Goal: Find contact information: Find contact information

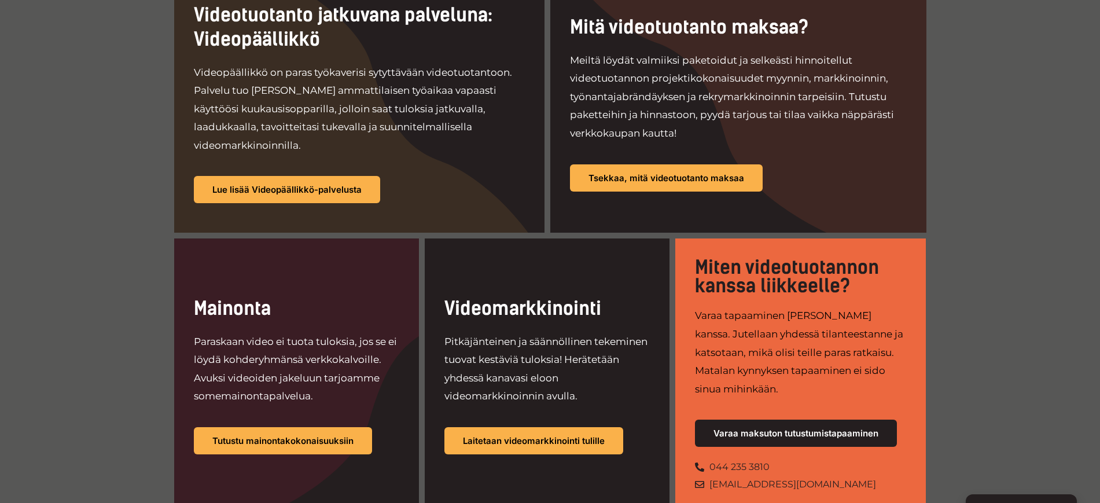
scroll to position [681, 0]
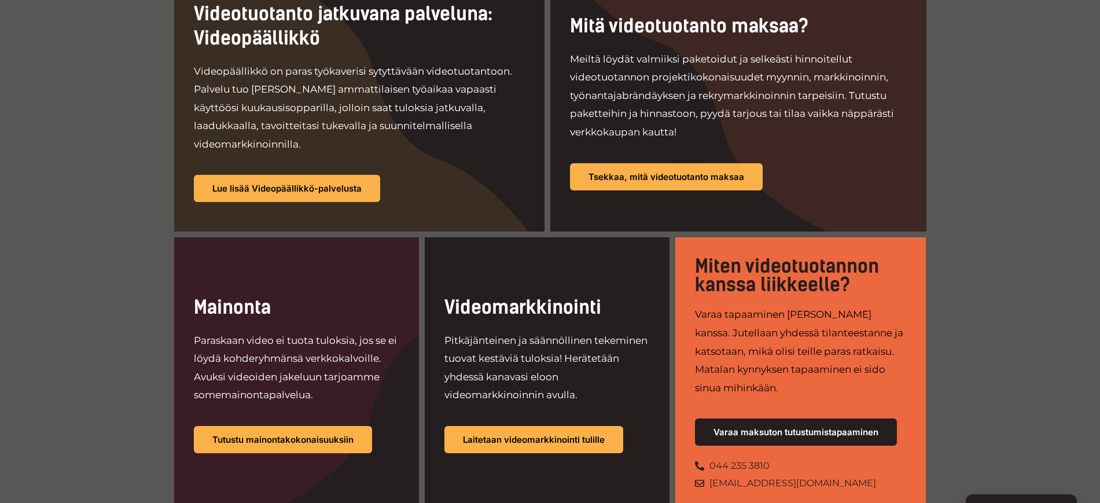
click at [1042, 142] on div "Videotuotanto jatkuvana palveluna: Videopäällikkö Videopäällikkö on paras työka…" at bounding box center [550, 241] width 1100 height 683
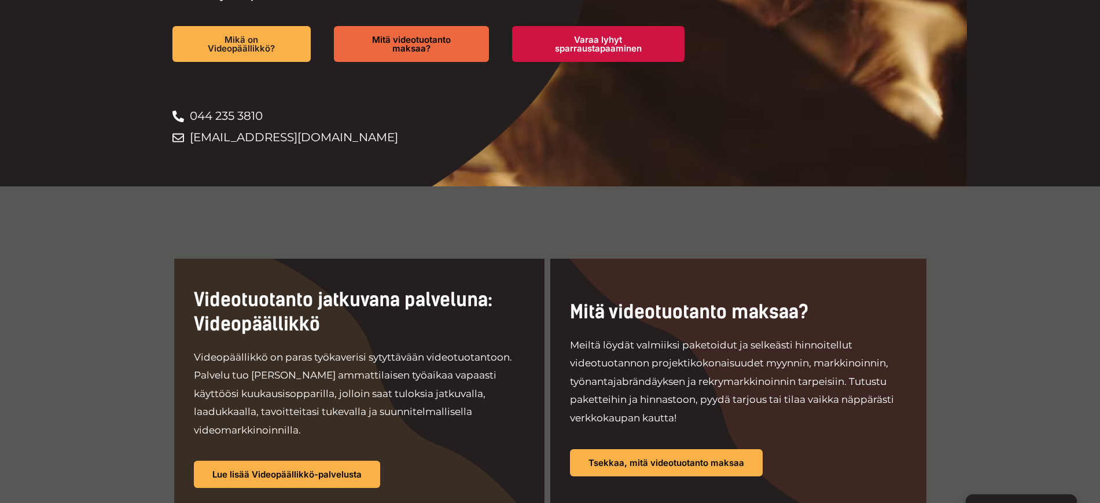
scroll to position [397, 0]
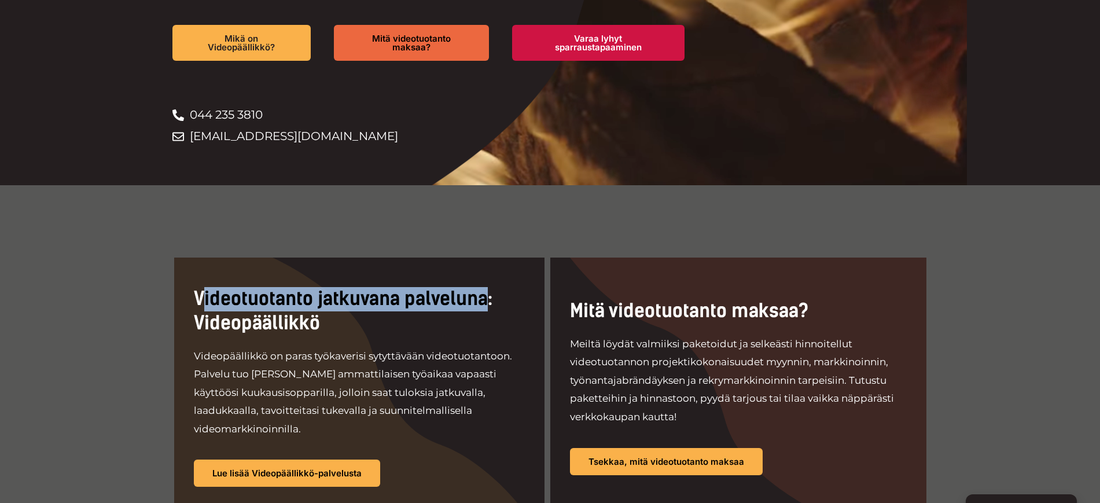
drag, startPoint x: 205, startPoint y: 303, endPoint x: 485, endPoint y: 307, distance: 280.6
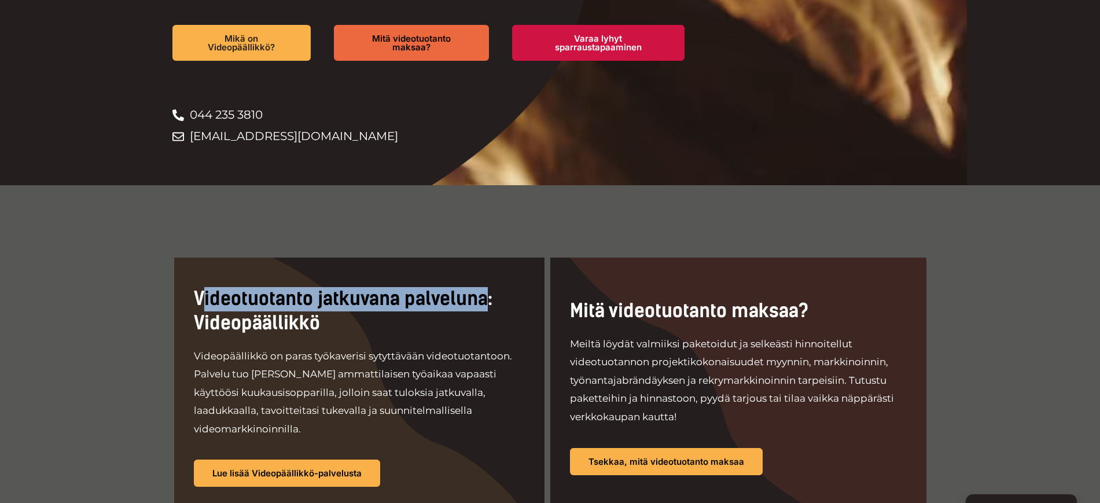
click at [485, 307] on h2 "Videotuotanto jatkuvana palveluna: Videopäällikkö" at bounding box center [359, 311] width 331 height 48
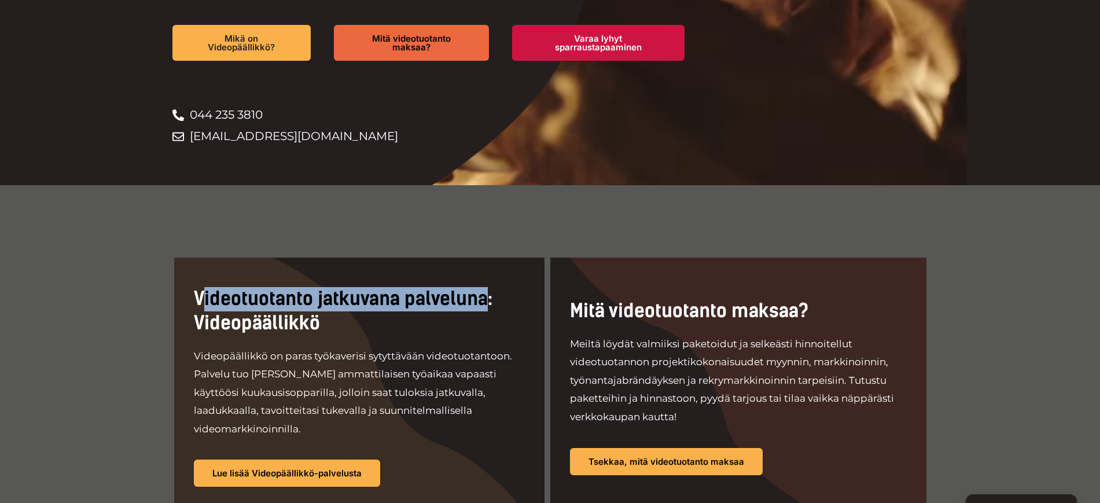
scroll to position [460, 0]
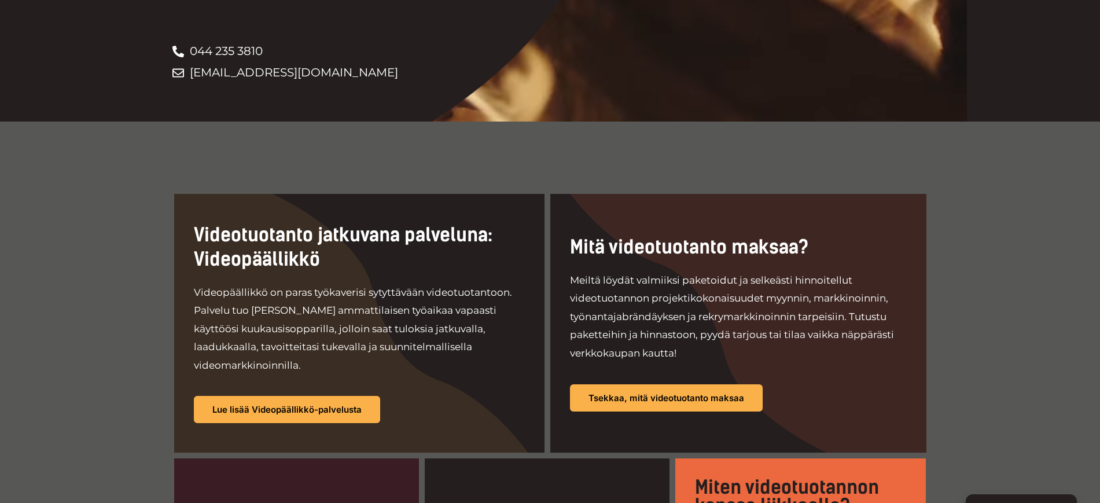
drag, startPoint x: 1012, startPoint y: 292, endPoint x: 139, endPoint y: 279, distance: 873.0
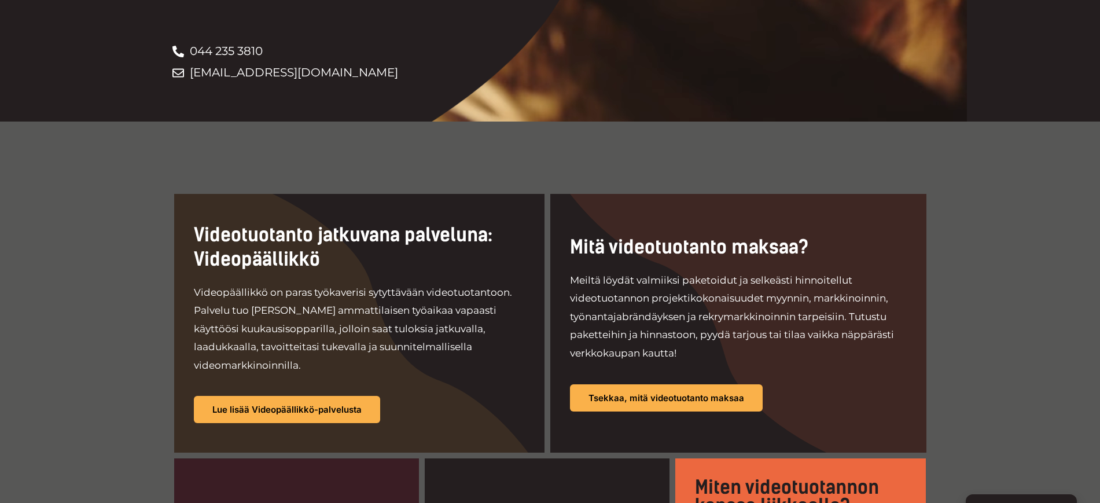
click at [139, 279] on div "Videotuotanto jatkuvana palveluna: Videopäällikkö Videopäällikkö on paras työka…" at bounding box center [550, 462] width 1100 height 683
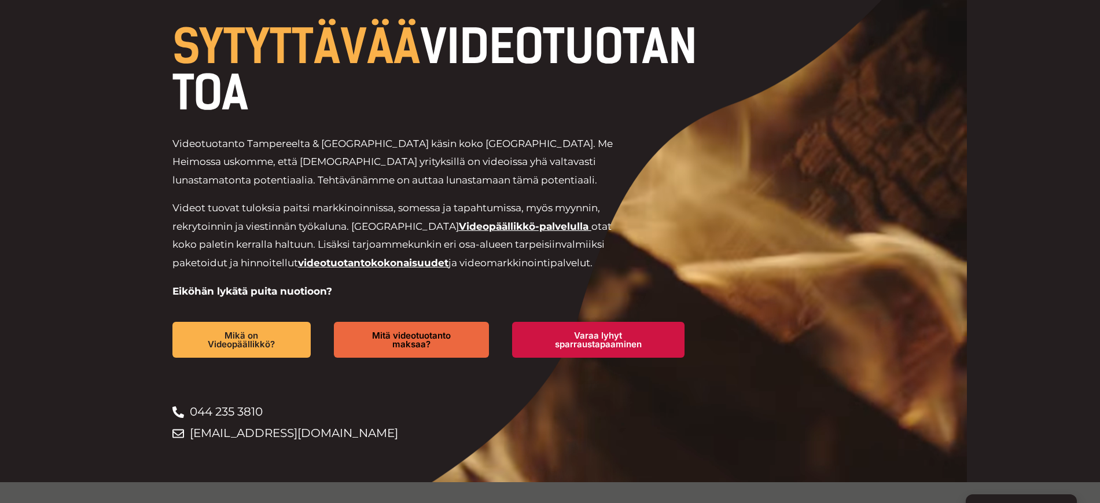
scroll to position [0, 0]
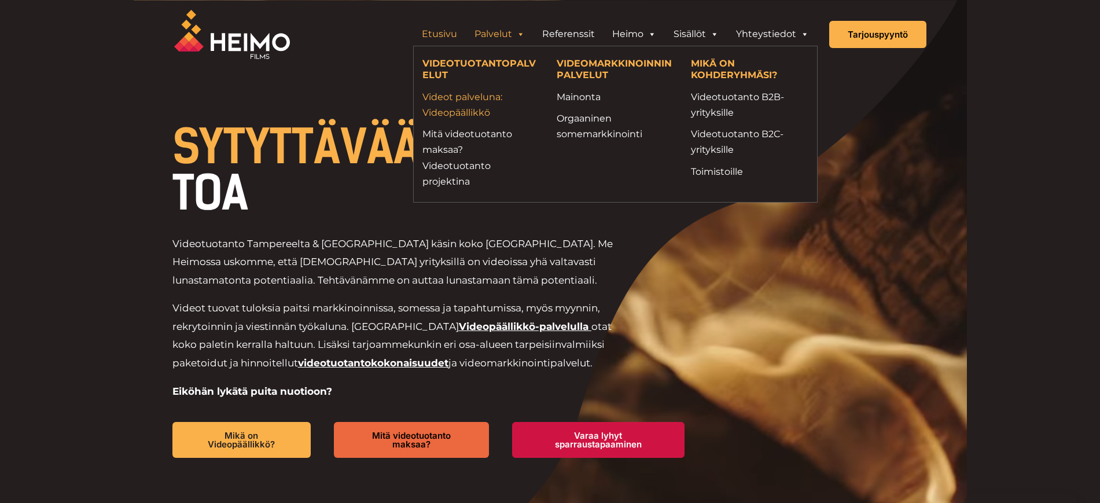
click at [473, 98] on link "Videot palveluna: Videopäällikkö" at bounding box center [480, 104] width 117 height 31
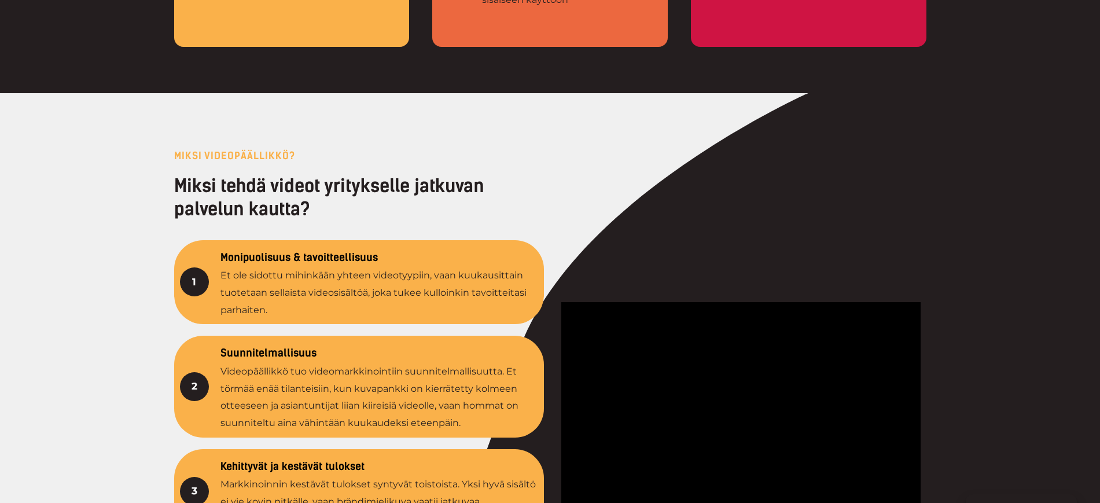
scroll to position [1750, 0]
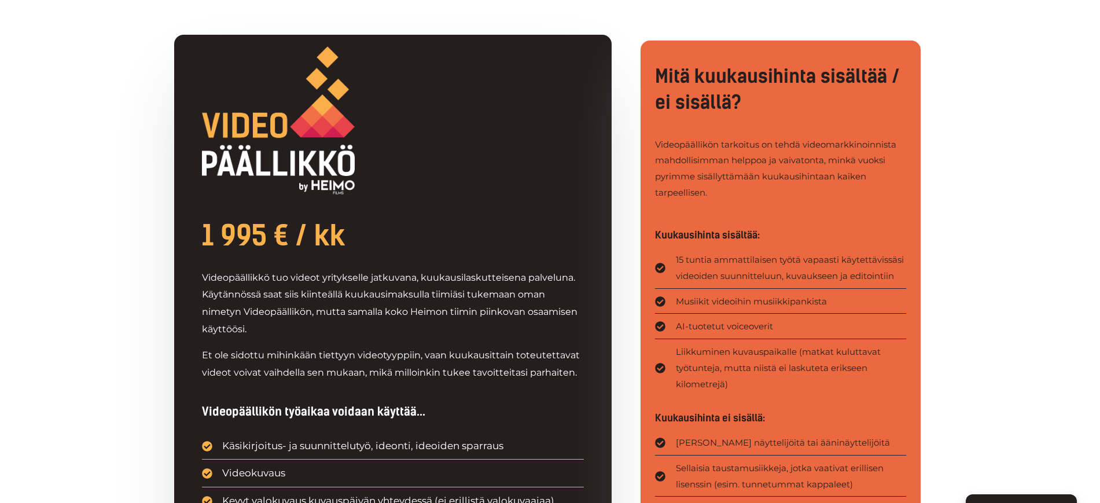
scroll to position [556, 0]
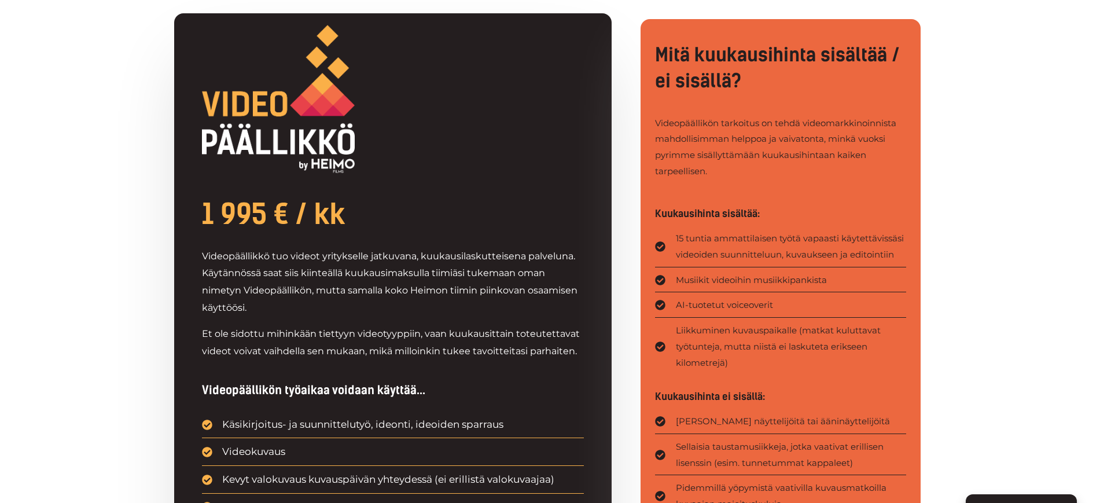
drag, startPoint x: 485, startPoint y: 182, endPoint x: 146, endPoint y: 306, distance: 360.4
click at [146, 306] on div "1 995 € / kk Videopäällikkö tuo videot yritykselle jatkuvana, kuukausilaskuttei…" at bounding box center [550, 417] width 1100 height 900
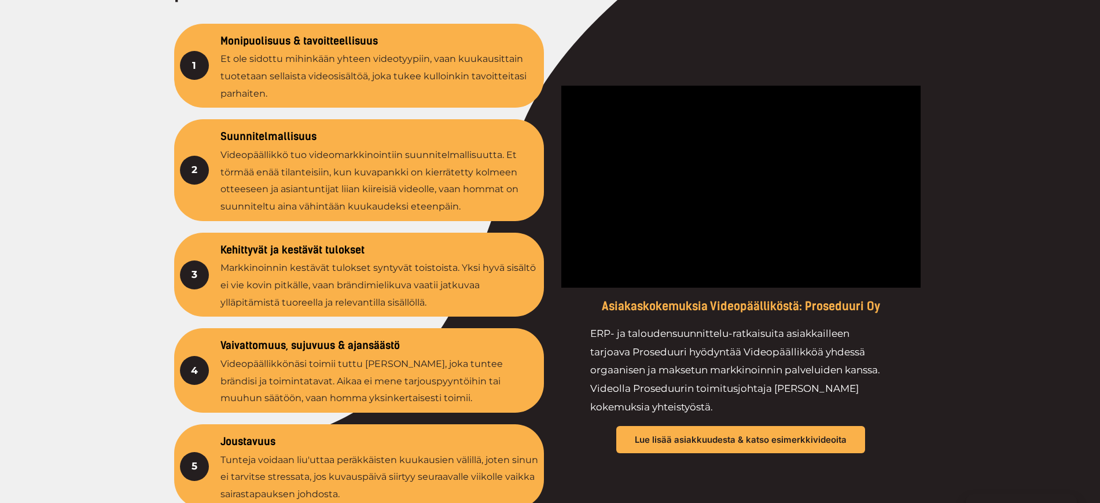
scroll to position [1969, 0]
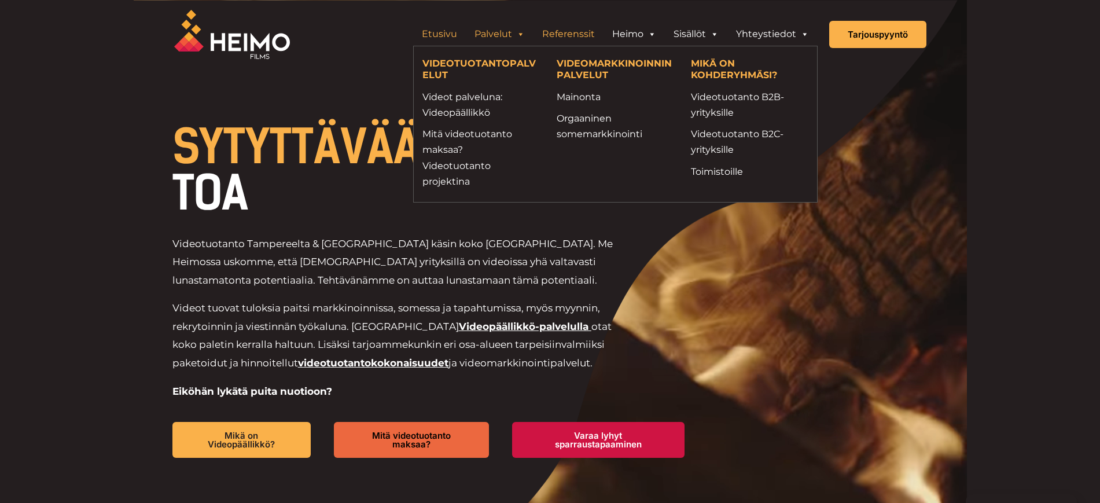
click at [589, 35] on link "Referenssit" at bounding box center [568, 34] width 70 height 23
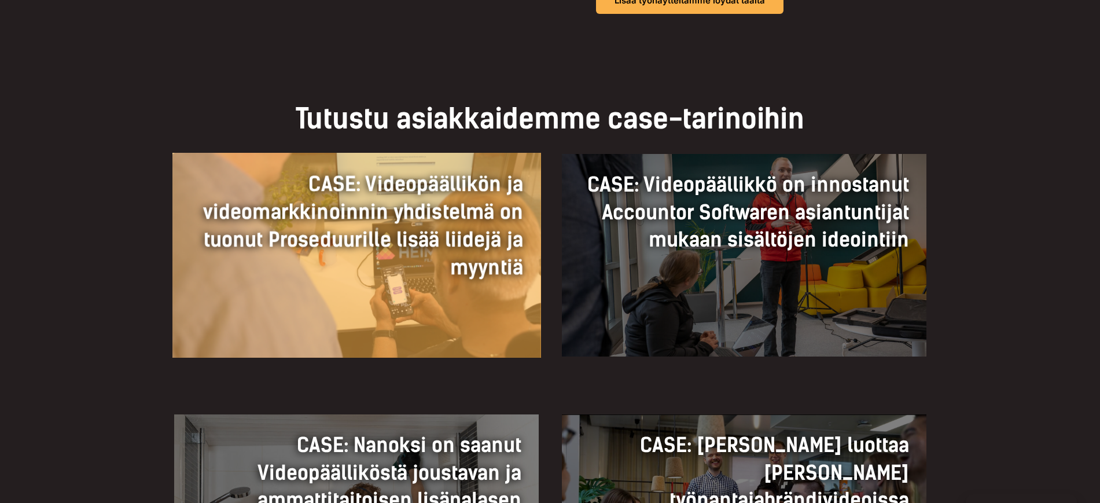
click at [445, 237] on h3 "CASE: Videopäällikön ja videomarkkinoinnin yhdistelmä on tuonut Proseduurille l…" at bounding box center [356, 225] width 333 height 111
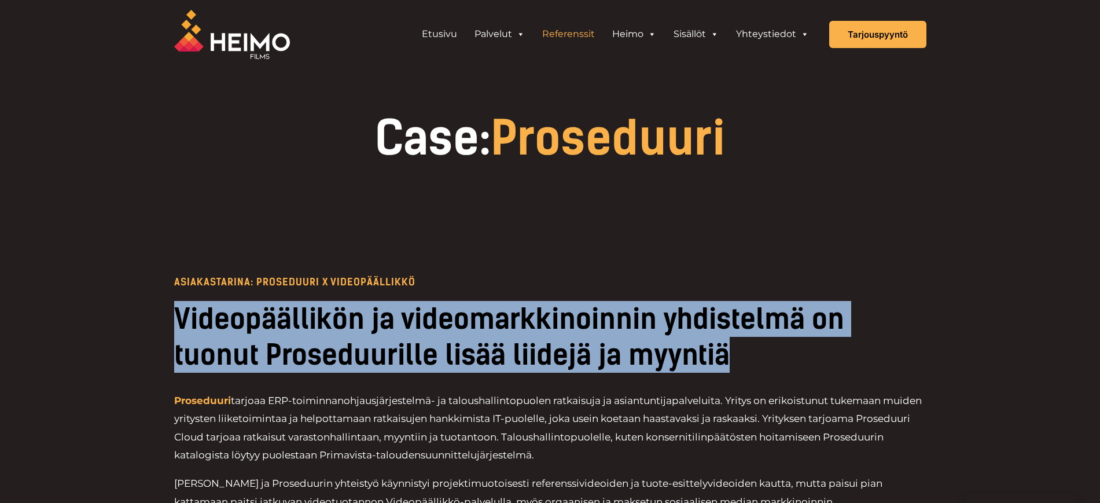
drag, startPoint x: 759, startPoint y: 361, endPoint x: 165, endPoint y: 315, distance: 595.3
click at [165, 315] on div "Asiakastarina: Proseduuri X Videopäällikkö Videopäällikön ja videomarkkinoinnin…" at bounding box center [550, 429] width 1100 height 420
copy h2 "Videopäällikön ja videomarkkinoinnin yhdistelmä on tuonut Proseduurille lisää l…"
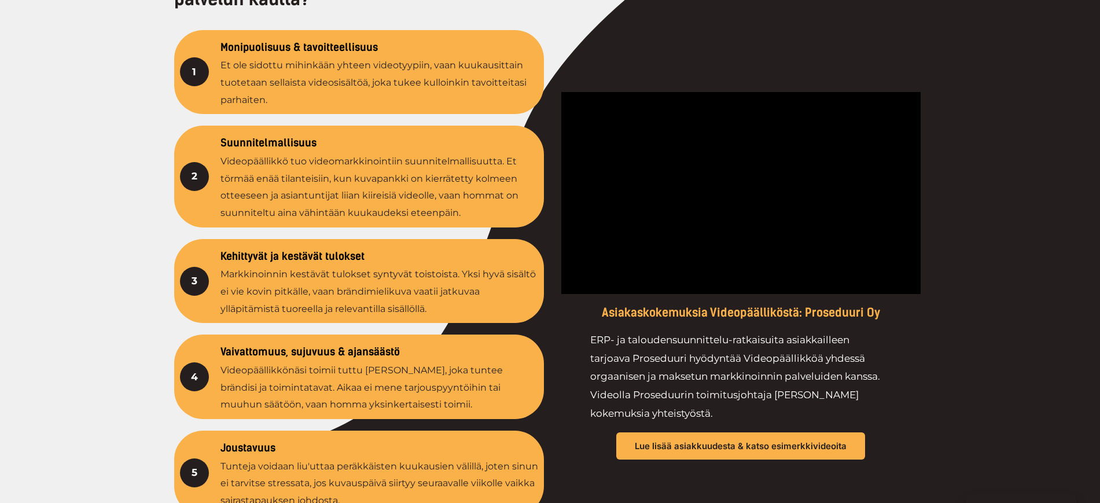
click at [948, 395] on div at bounding box center [550, 276] width 1100 height 786
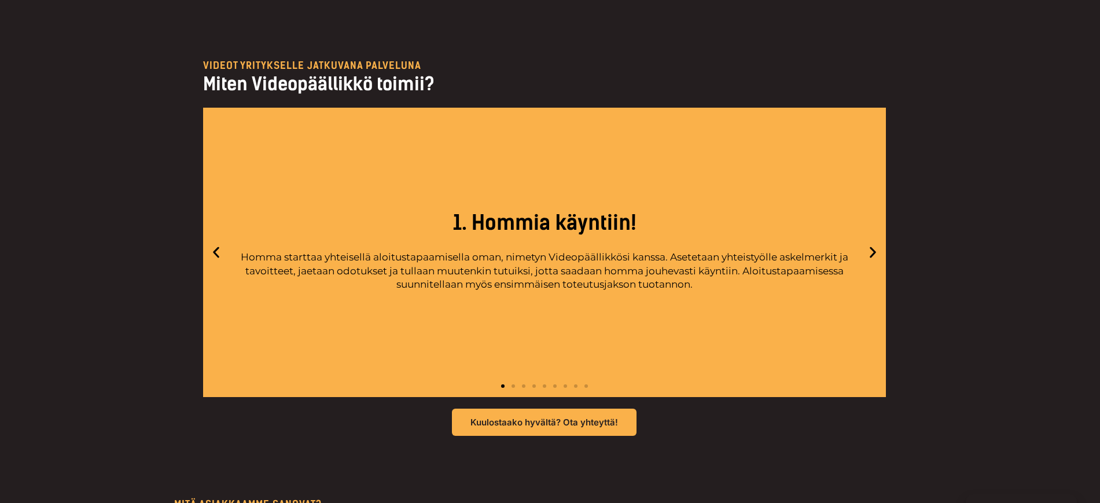
scroll to position [2975, 0]
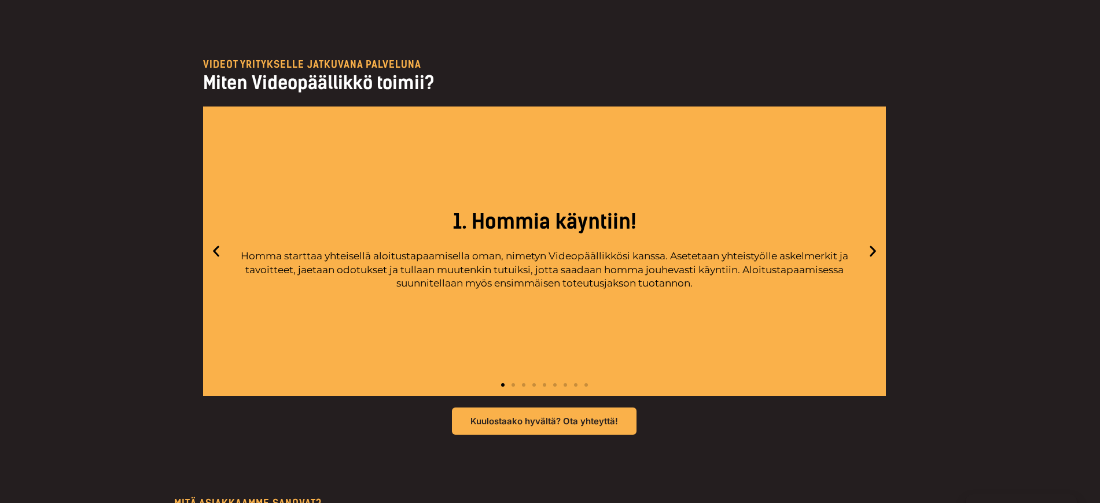
click at [871, 250] on icon "Next slide" at bounding box center [872, 251] width 14 height 14
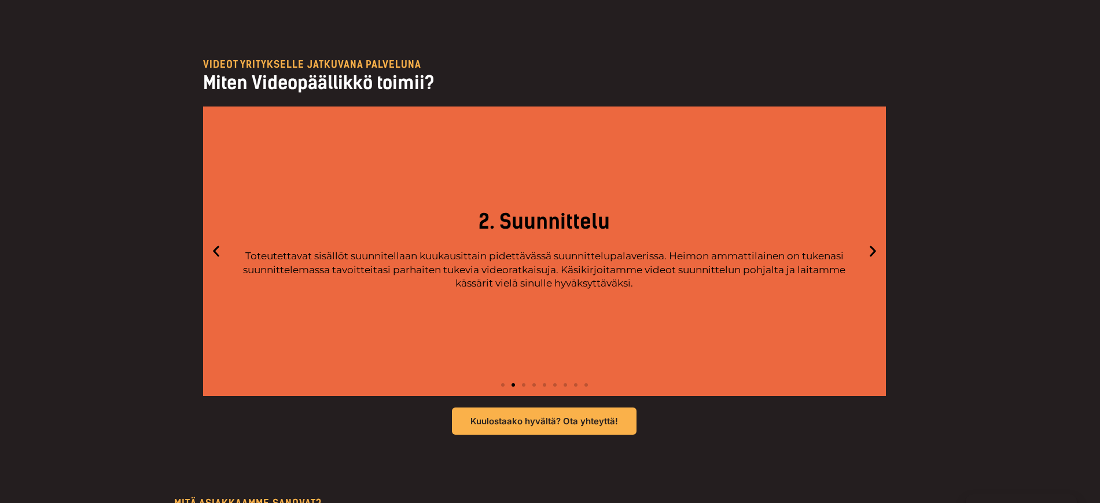
click at [871, 250] on icon "Next slide" at bounding box center [872, 251] width 14 height 14
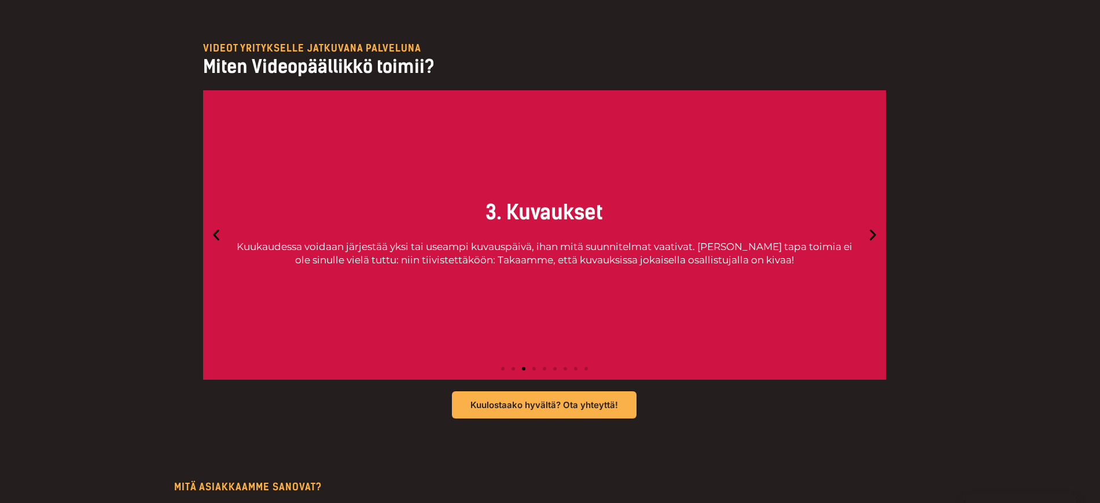
scroll to position [2998, 0]
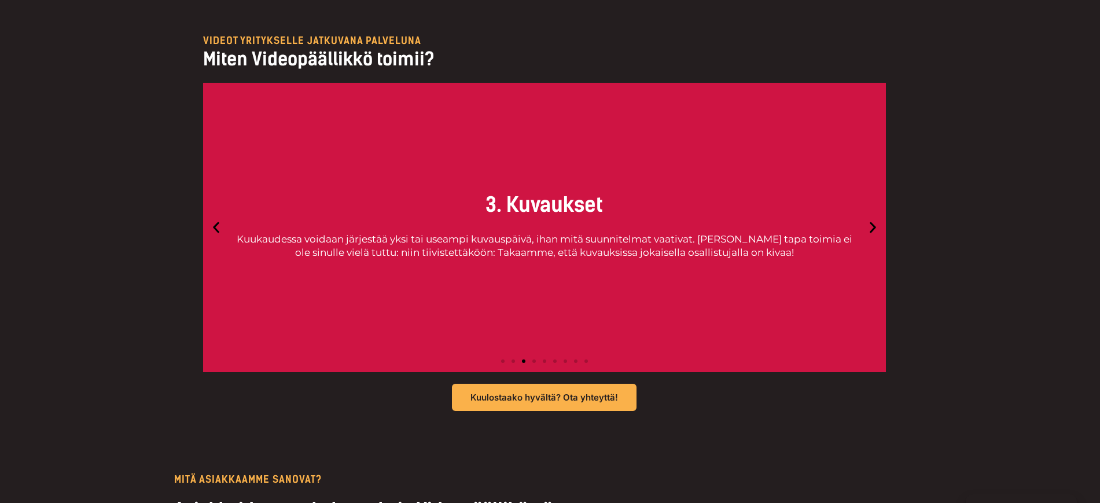
click at [874, 231] on icon "Next slide" at bounding box center [872, 227] width 14 height 14
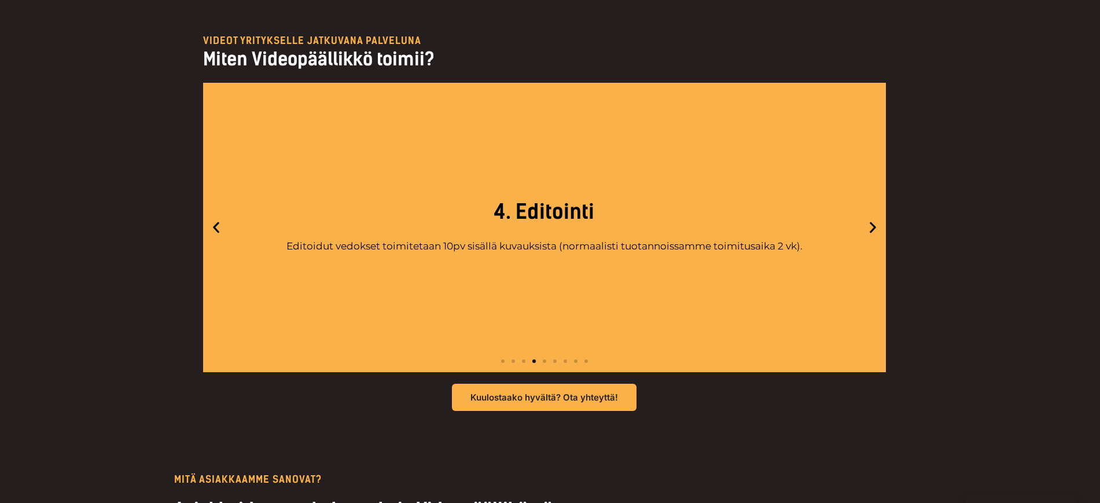
click at [871, 222] on icon "Next slide" at bounding box center [872, 227] width 6 height 11
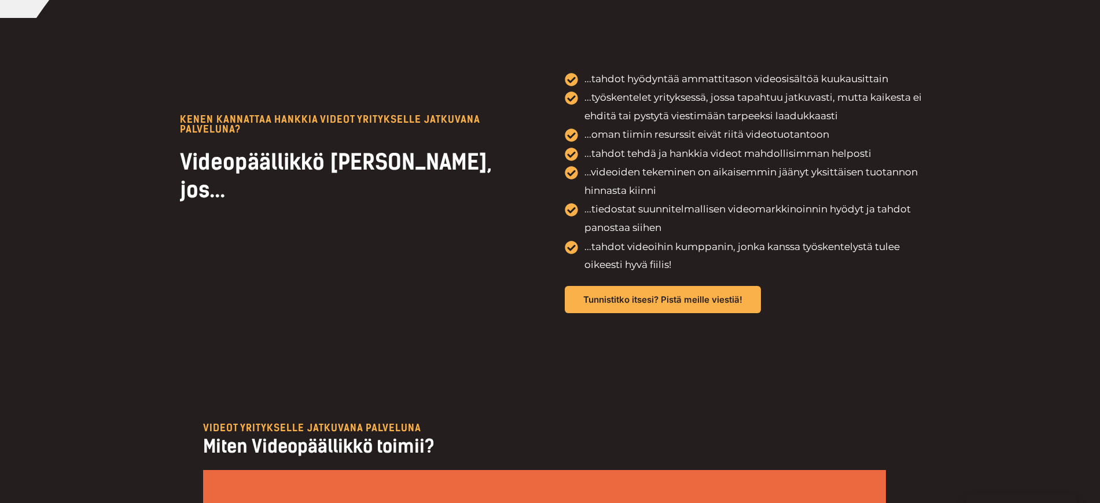
scroll to position [2611, 0]
click at [190, 286] on div "KENEN KANNATtAA HANKKIA VIDEOT YRITYKSELLE JATKUVANA PALVELUNA? Videopäällikkö …" at bounding box center [550, 192] width 752 height 347
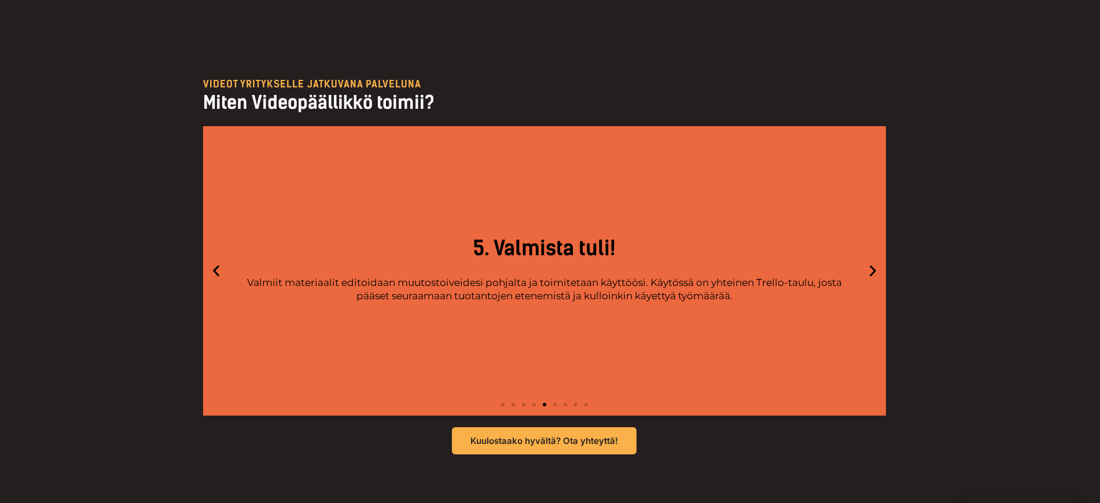
scroll to position [2956, 0]
click at [878, 274] on icon "Next slide" at bounding box center [872, 270] width 14 height 14
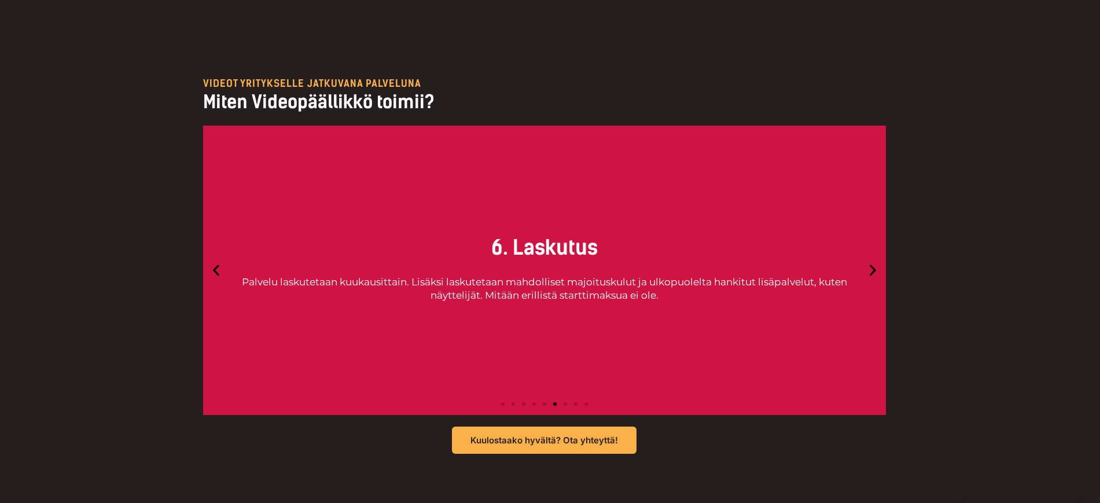
click at [878, 274] on icon "Next slide" at bounding box center [872, 270] width 14 height 14
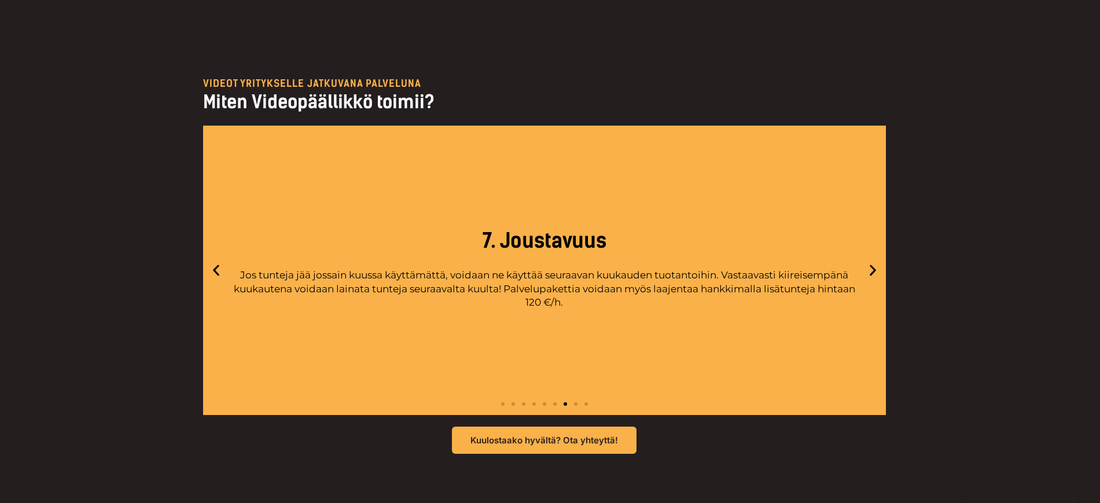
click at [878, 274] on icon "Next slide" at bounding box center [872, 270] width 14 height 14
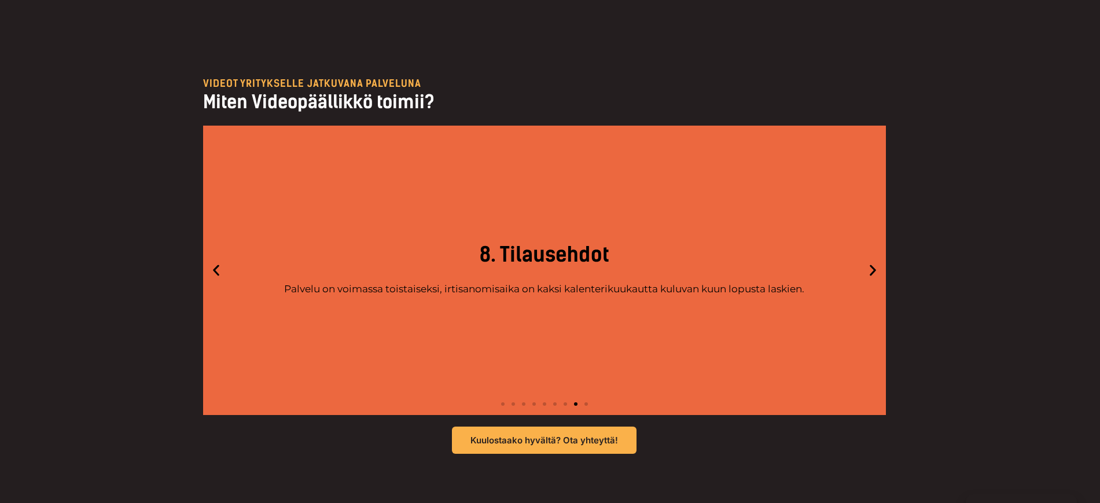
click at [874, 272] on icon "Next slide" at bounding box center [872, 270] width 6 height 11
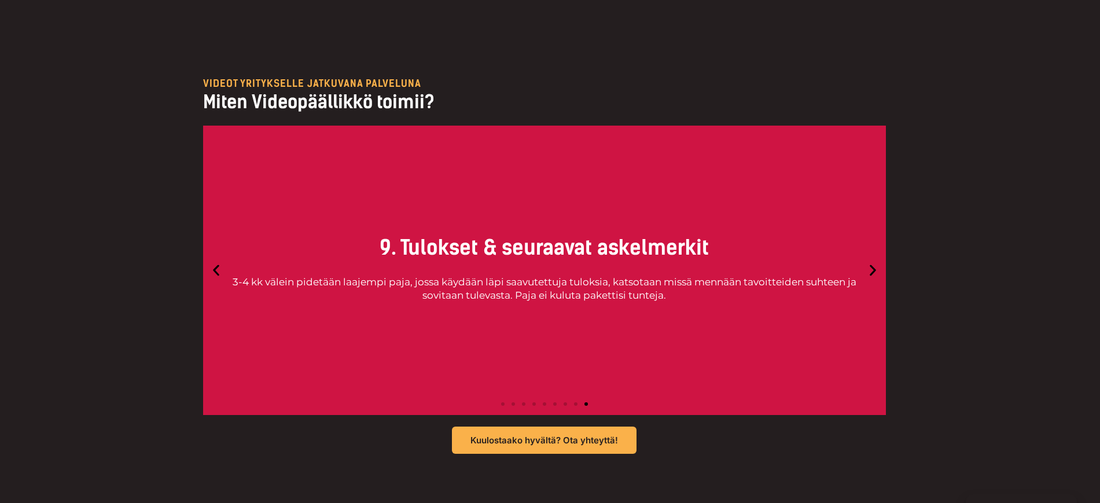
click at [871, 270] on icon "Next slide" at bounding box center [872, 270] width 14 height 14
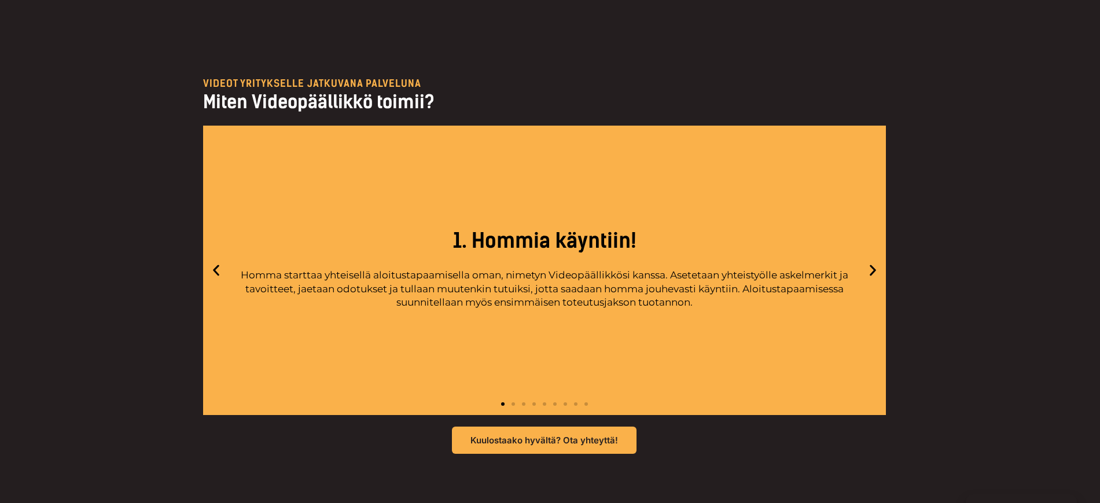
click at [871, 270] on icon "Next slide" at bounding box center [872, 270] width 14 height 14
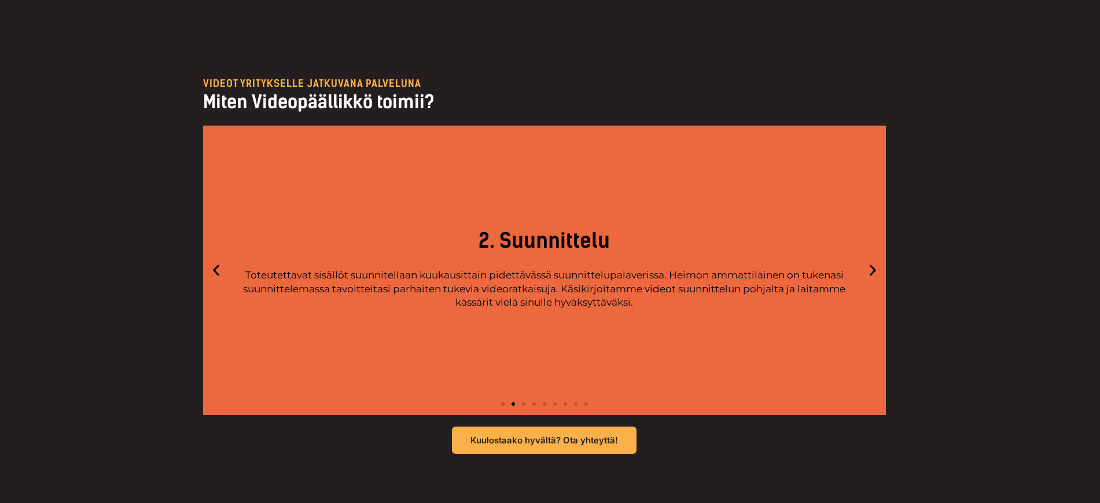
click at [871, 270] on icon "Next slide" at bounding box center [872, 270] width 14 height 14
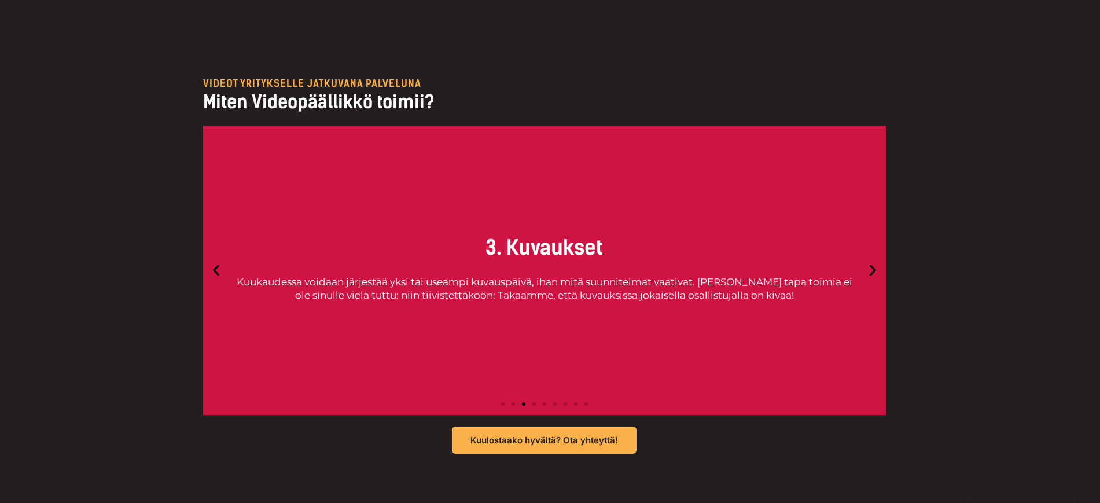
click at [870, 269] on icon "Next slide" at bounding box center [872, 270] width 14 height 14
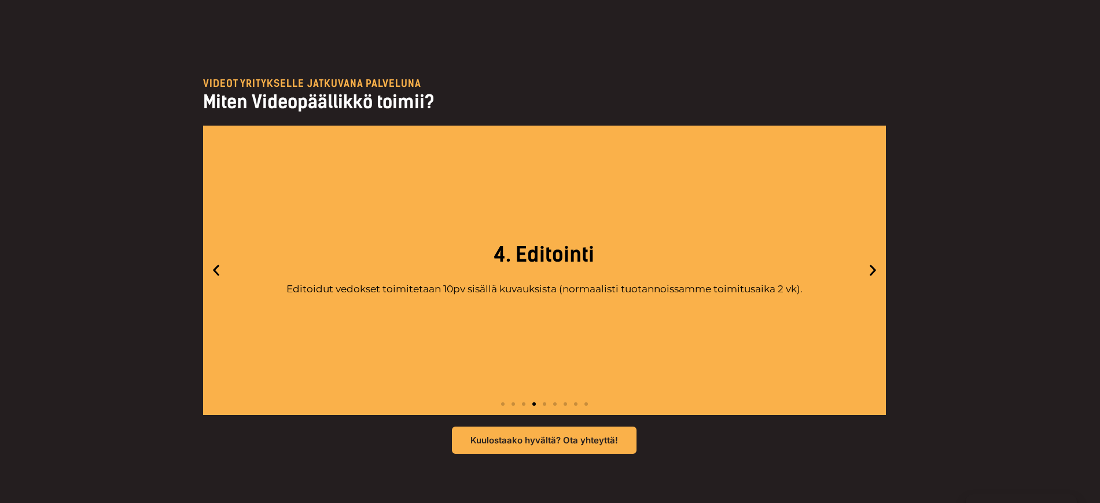
click at [872, 272] on icon "Next slide" at bounding box center [872, 270] width 6 height 11
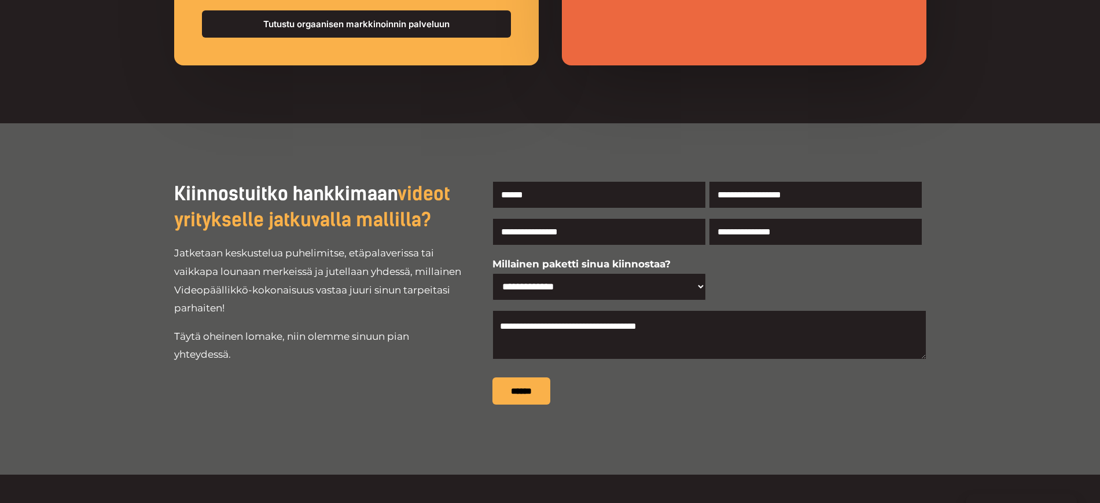
scroll to position [4942, 0]
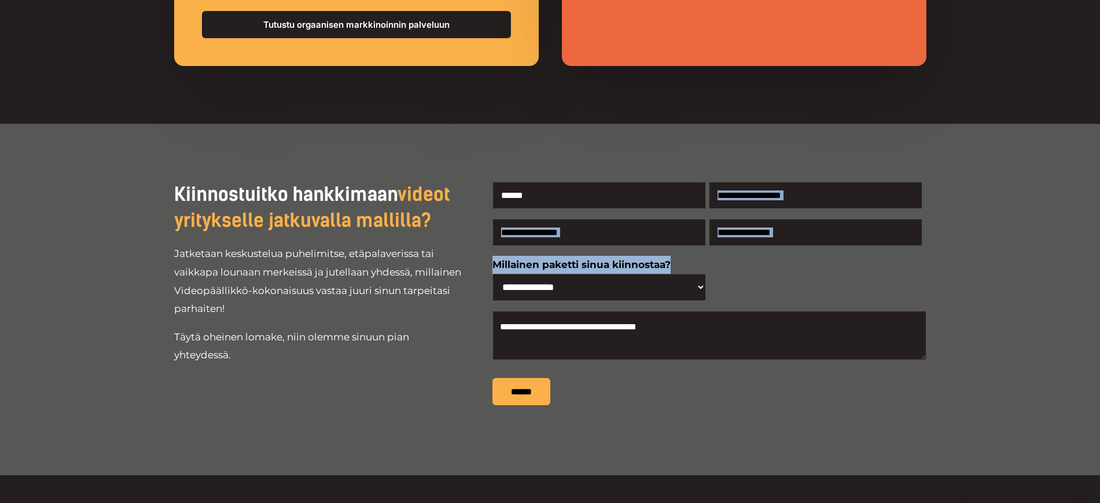
drag, startPoint x: 812, startPoint y: 158, endPoint x: 698, endPoint y: 275, distance: 164.0
click at [698, 275] on div "**********" at bounding box center [550, 299] width 752 height 351
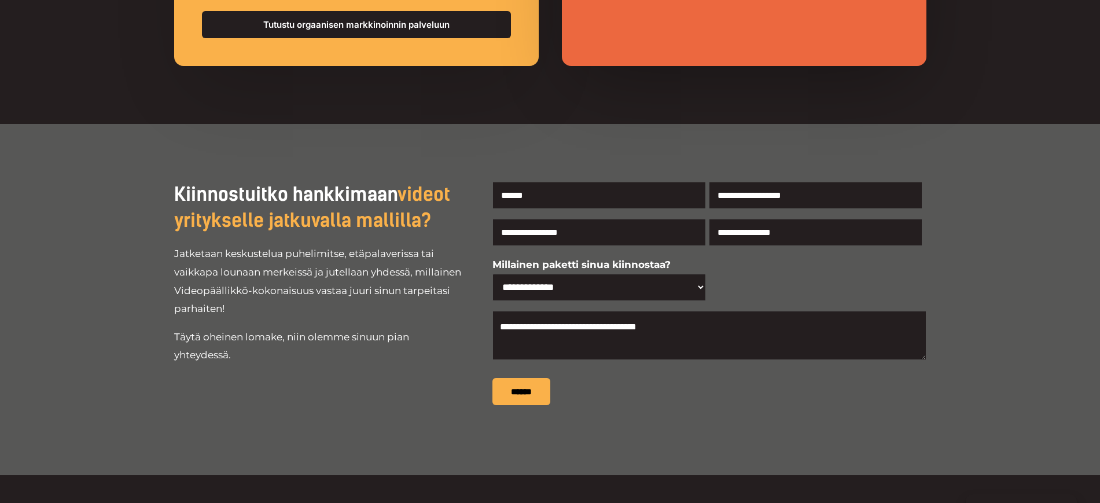
click at [772, 272] on div "**********" at bounding box center [709, 283] width 434 height 55
click at [701, 274] on select "**********" at bounding box center [598, 287] width 213 height 27
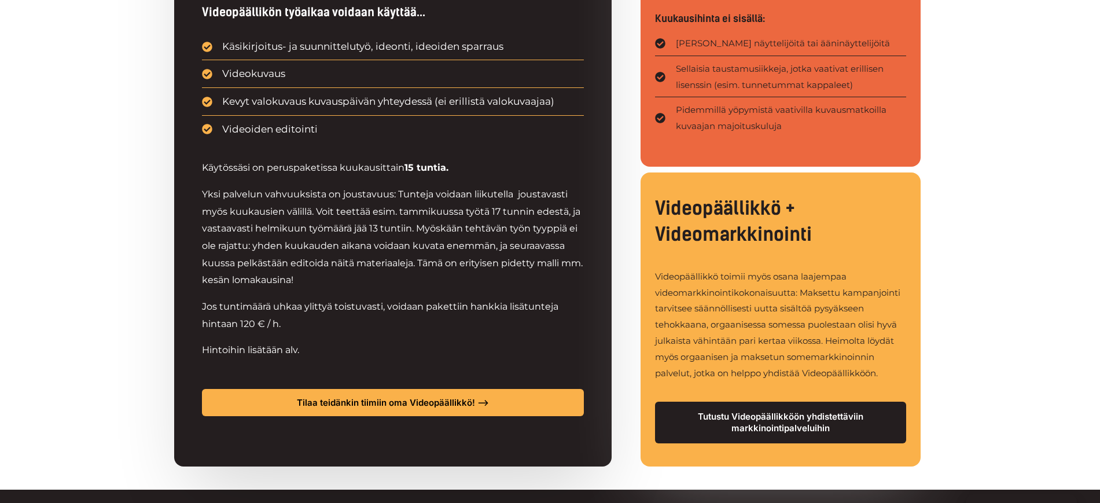
scroll to position [934, 0]
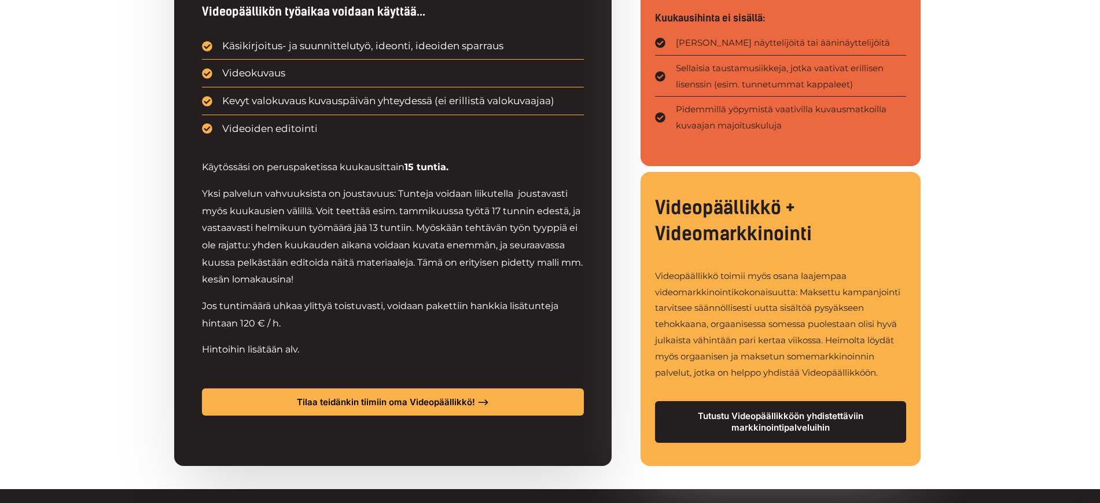
click at [295, 215] on p "Yksi palvelun vahvuuksista on joustavuus: Tunteja voidaan liikutella joustavast…" at bounding box center [393, 236] width 382 height 103
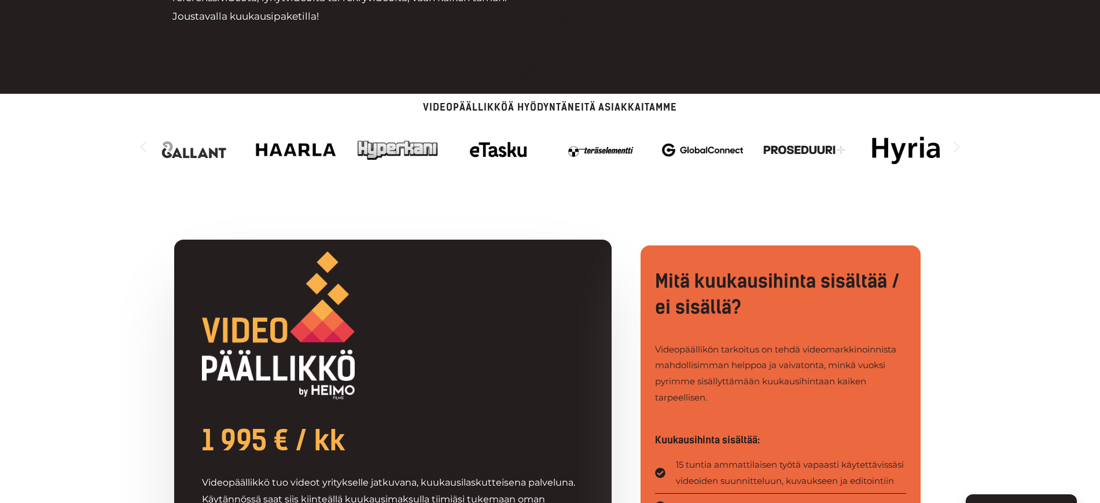
scroll to position [0, 0]
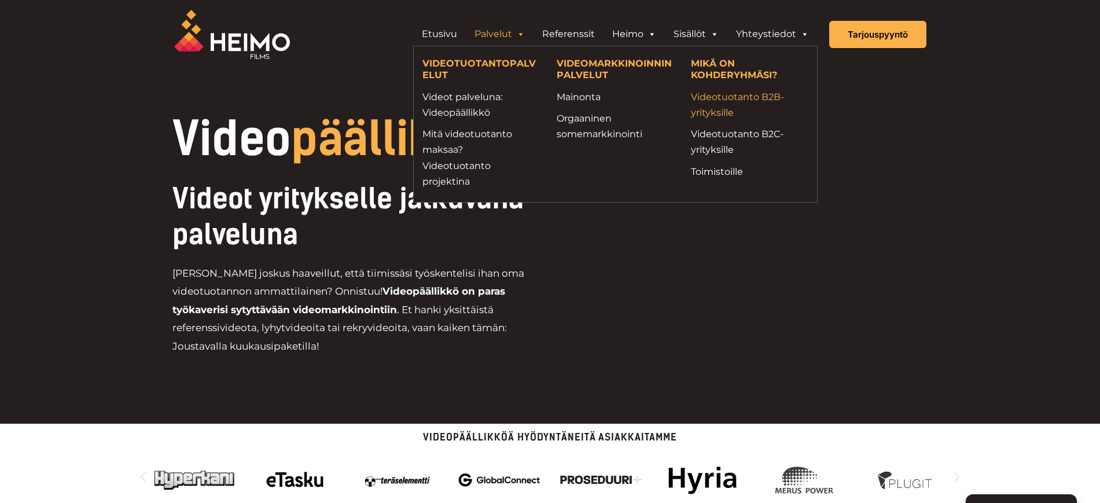
click at [713, 110] on link "Videotuotanto B2B-yrityksille" at bounding box center [749, 104] width 117 height 31
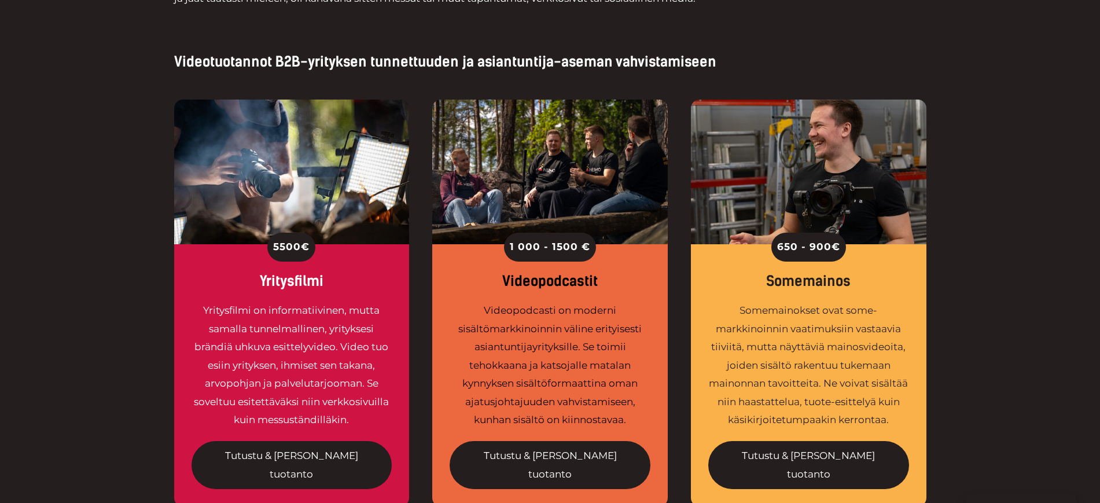
scroll to position [1403, 0]
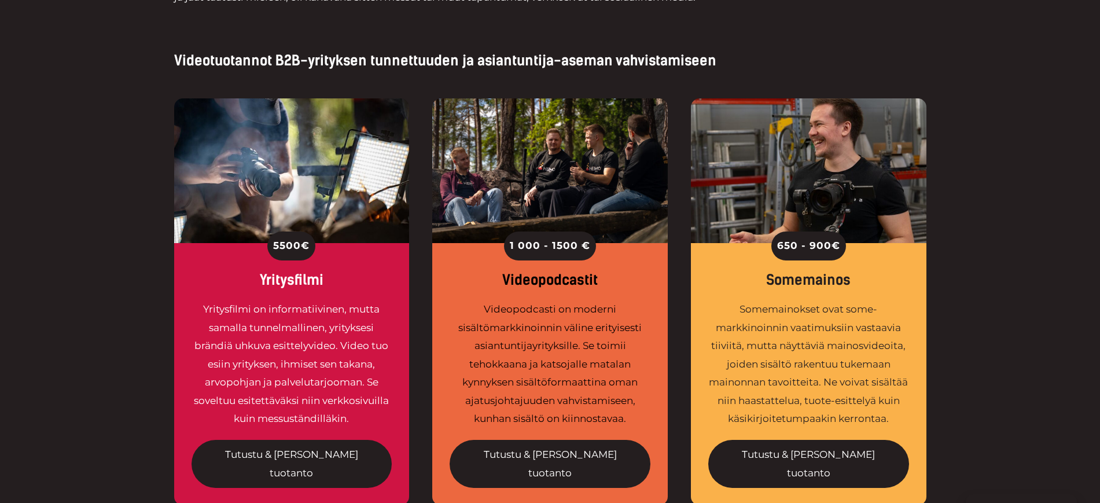
click at [517, 304] on div "Videopodcasti on moderni sisältömarkkinoinnin väline erityisesti asiantuntijayr…" at bounding box center [549, 364] width 201 height 128
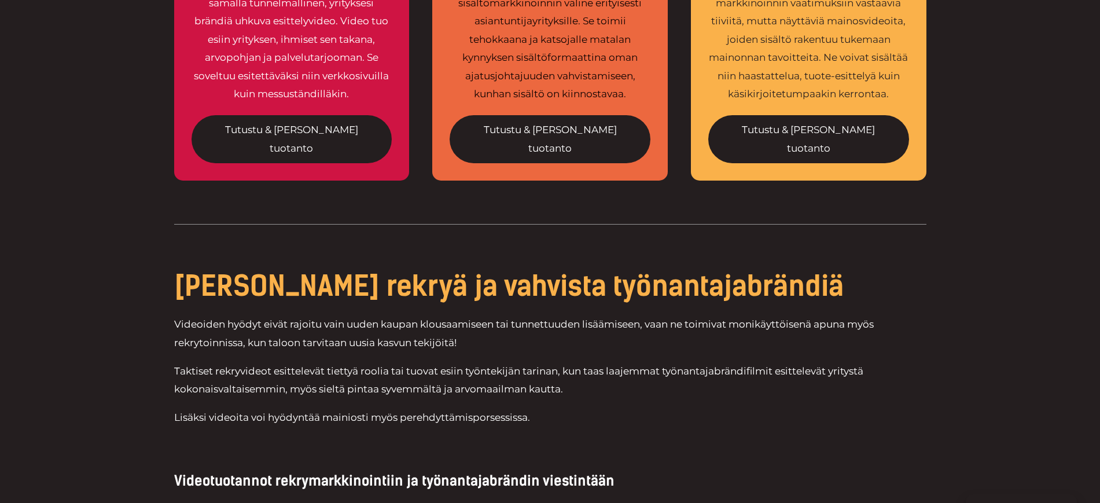
scroll to position [1729, 0]
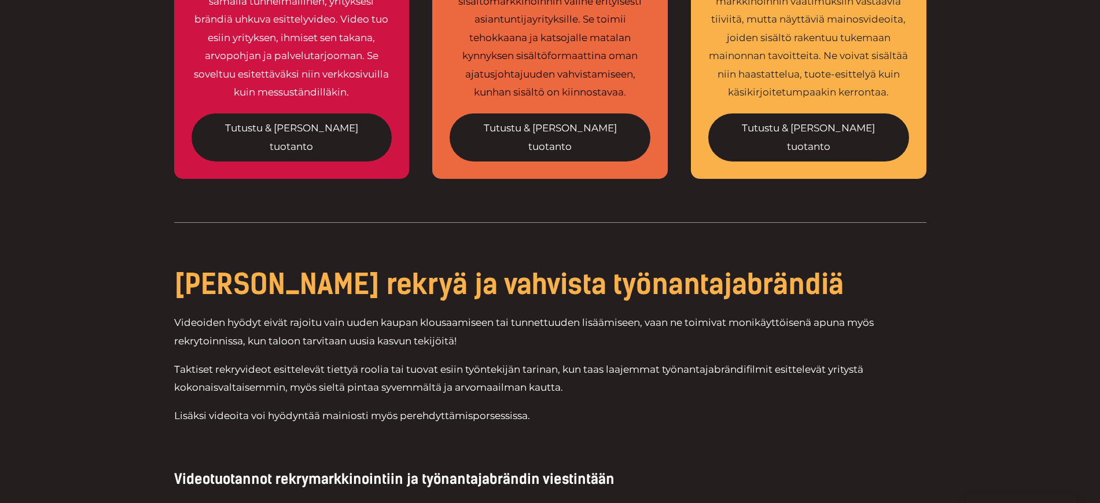
click at [428, 360] on p "Taktiset rekryvideot esittelevät tiettyä roolia tai tuovat esiin työntekijän ta…" at bounding box center [550, 378] width 752 height 36
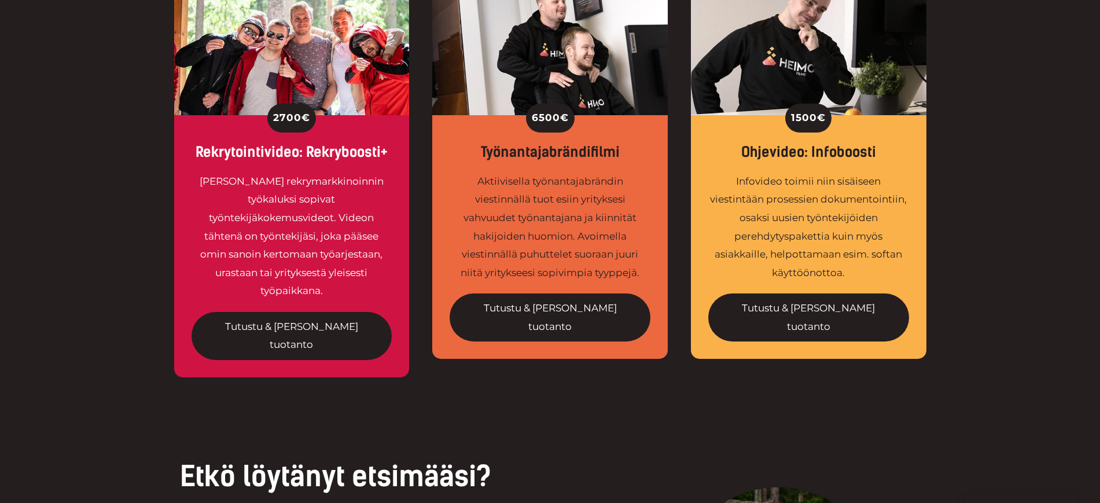
scroll to position [2283, 0]
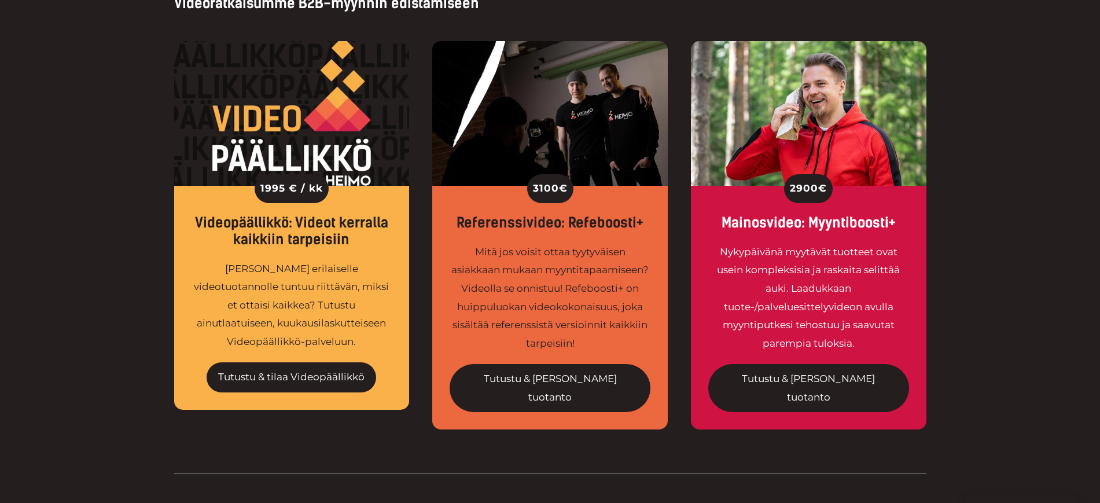
scroll to position [783, 0]
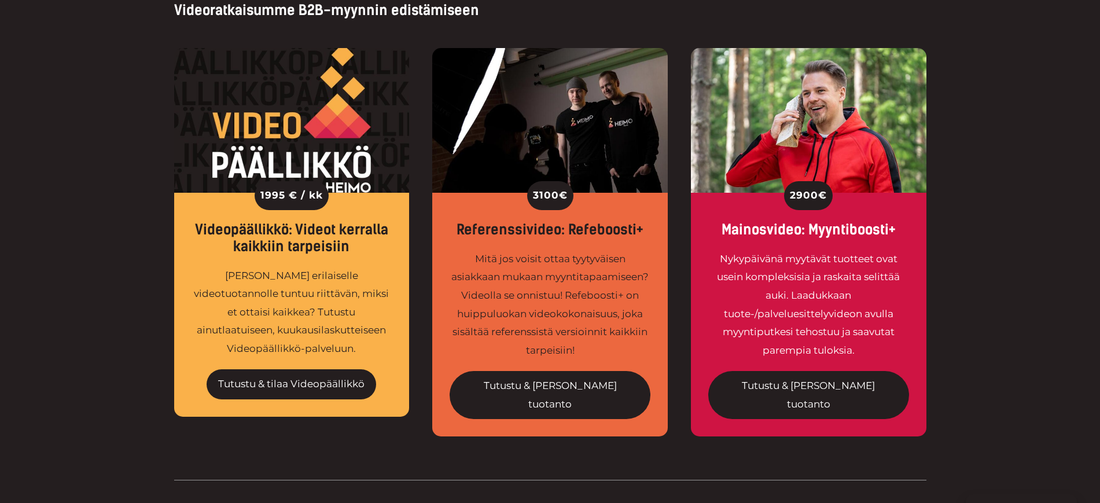
click at [106, 198] on div "1995 € / kk Videopäällikkö: Videot kerralla kaikkiin tarpeisiin Jos tarvetta er…" at bounding box center [550, 245] width 1100 height 452
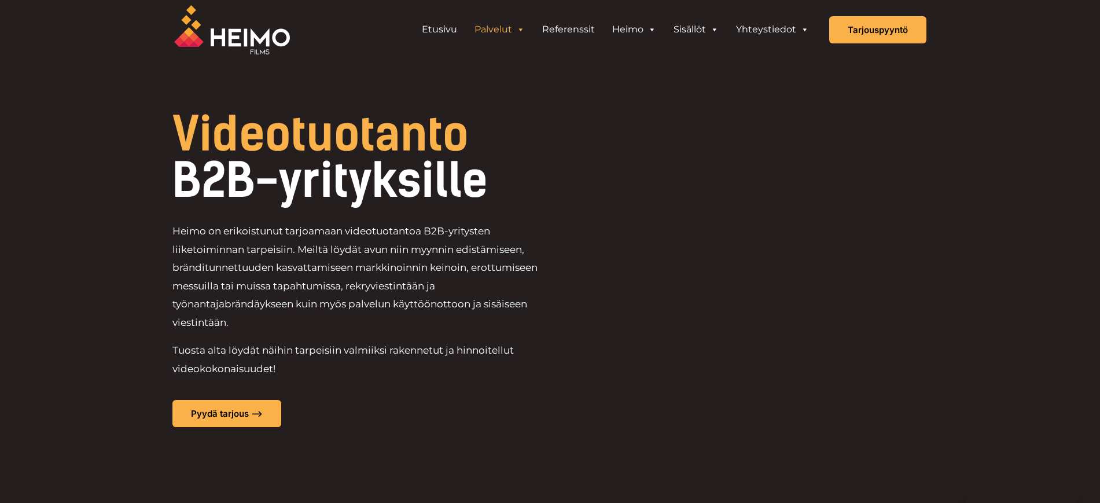
scroll to position [0, 0]
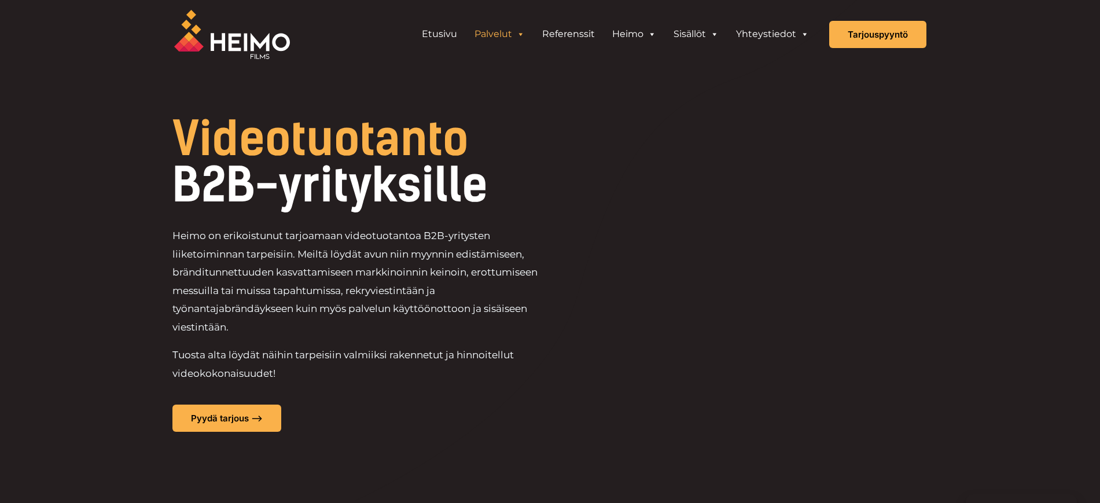
click at [366, 214] on div "Videotuotanto B2B-yrityksille" at bounding box center [400, 166] width 456 height 100
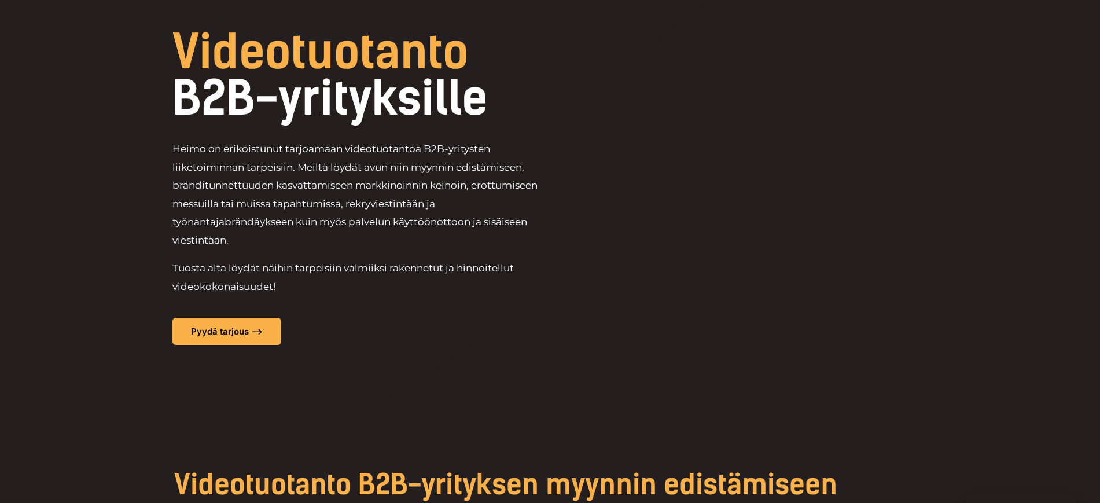
scroll to position [103, 0]
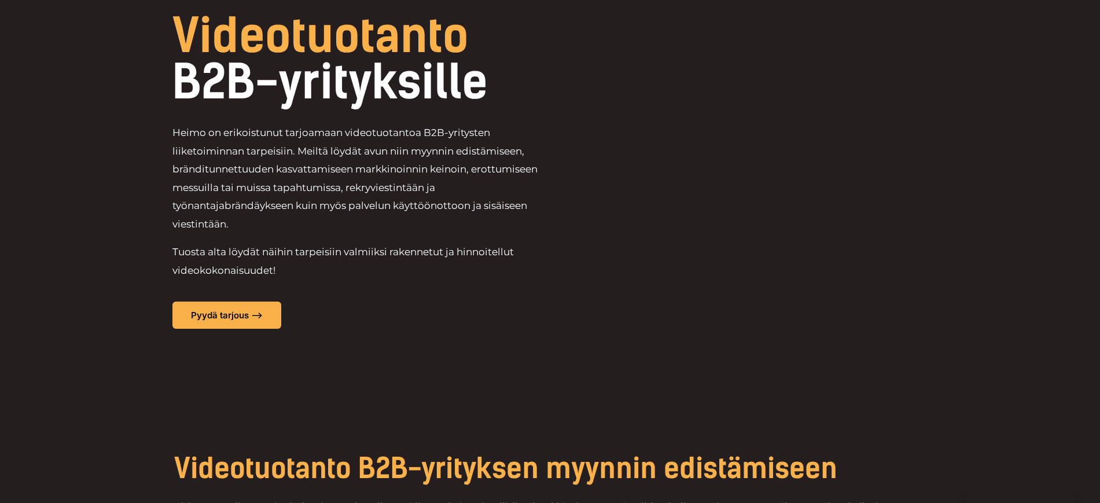
click at [429, 327] on div "Pyydä tarjous –>" at bounding box center [400, 314] width 456 height 27
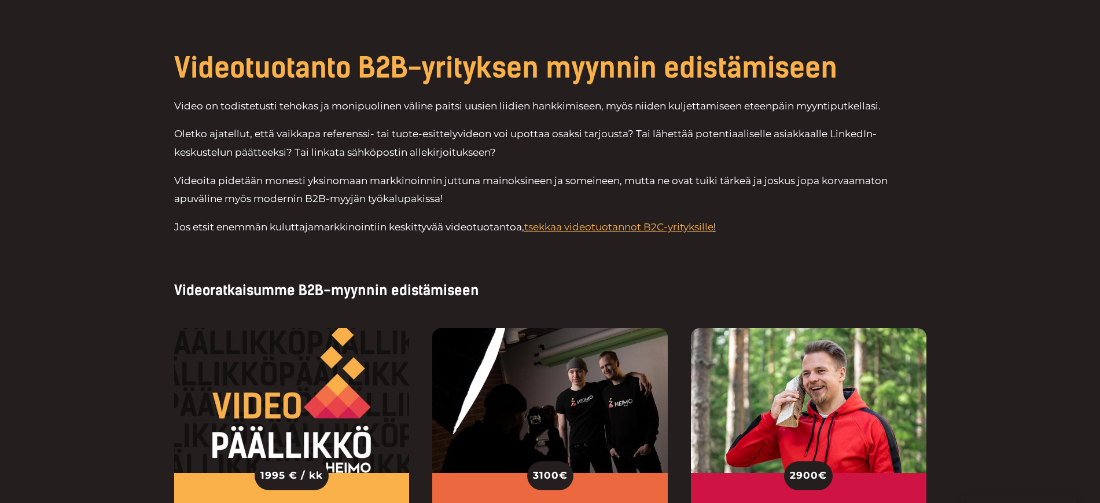
scroll to position [504, 0]
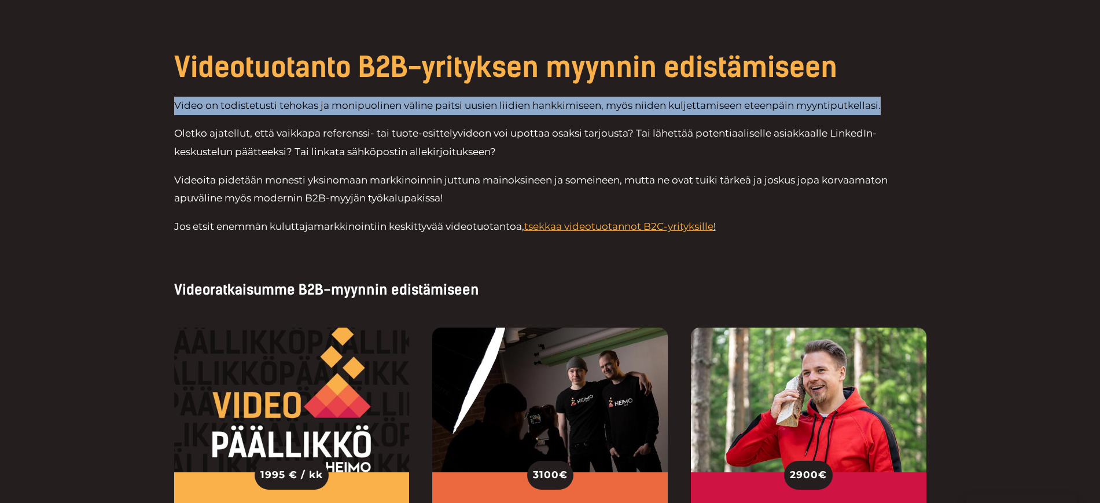
drag, startPoint x: 898, startPoint y: 110, endPoint x: 167, endPoint y: 98, distance: 731.9
click at [167, 98] on div "Videotuotanto B2B-yrityksen myynnin edistämiseen Video on todistetusti tehokas …" at bounding box center [550, 148] width 1100 height 302
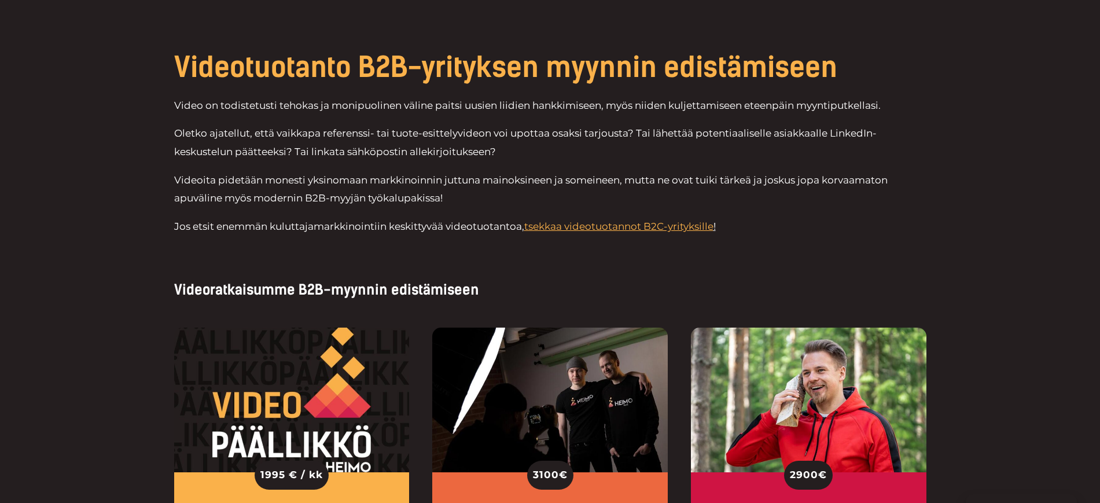
click at [137, 131] on div "Videotuotanto B2B-yrityksen myynnin edistämiseen Video on todistetusti tehokas …" at bounding box center [550, 148] width 1100 height 302
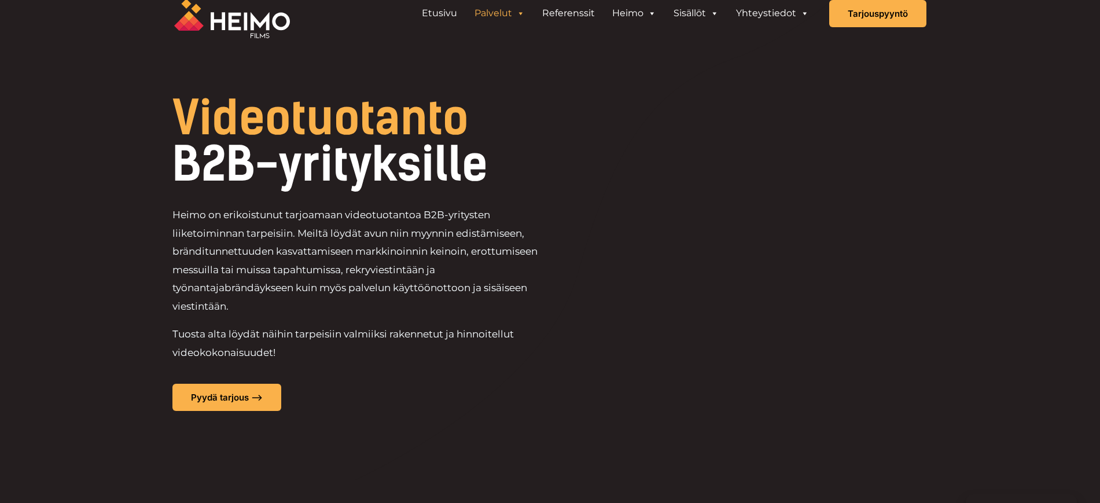
scroll to position [0, 0]
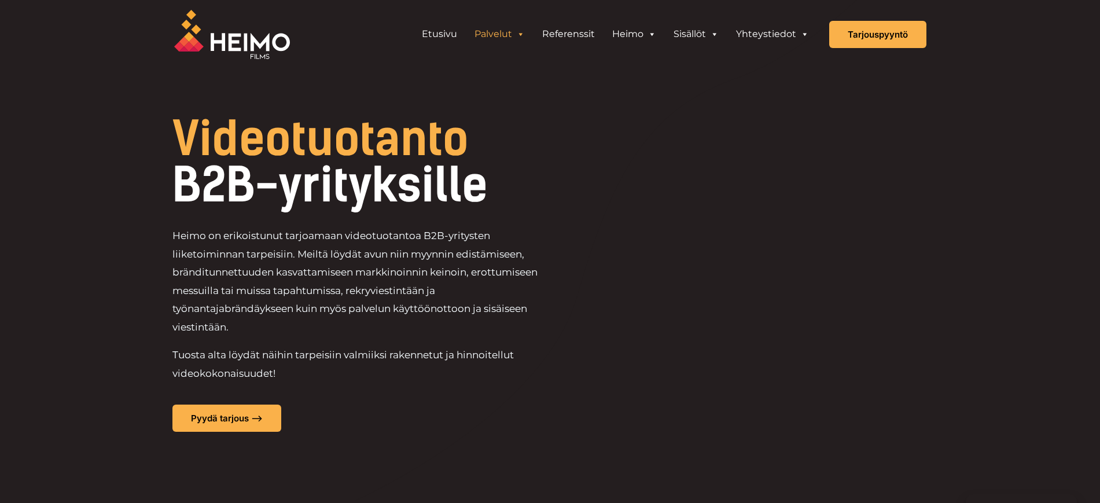
click at [388, 253] on p "Heimo on erikoistunut tarjoamaan videotuotantoa B2B-yritysten liiketoiminnan ta…" at bounding box center [361, 281] width 378 height 109
click at [438, 301] on p "Heimo on erikoistunut tarjoamaan videotuotantoa B2B-yritysten liiketoiminnan ta…" at bounding box center [361, 281] width 378 height 109
drag, startPoint x: 226, startPoint y: 235, endPoint x: 307, endPoint y: 229, distance: 81.8
click at [307, 229] on p "Heimo on erikoistunut tarjoamaan videotuotantoa B2B-yritysten liiketoiminnan ta…" at bounding box center [361, 281] width 378 height 109
click at [239, 237] on p "Heimo on erikoistunut tarjoamaan videotuotantoa B2B-yritysten liiketoiminnan ta…" at bounding box center [361, 281] width 378 height 109
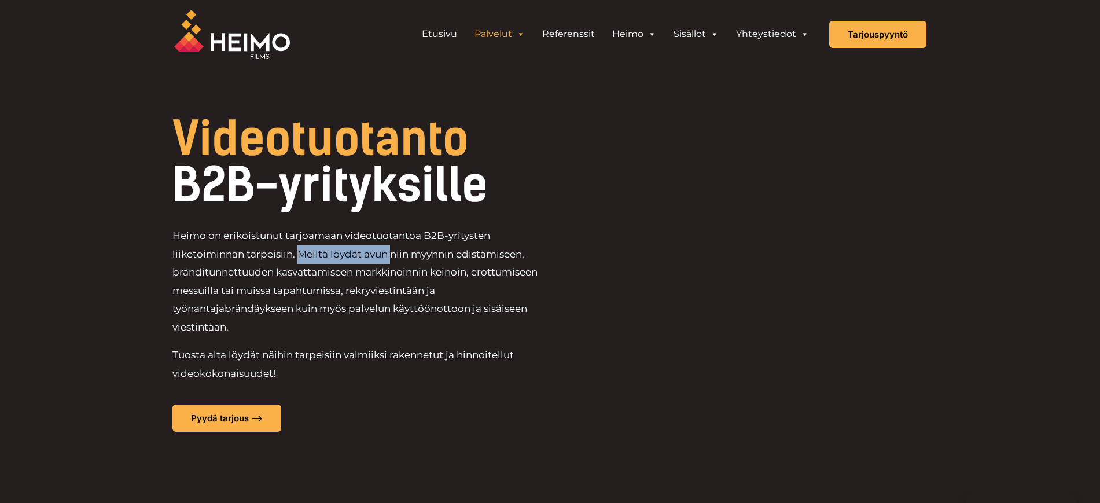
drag, startPoint x: 300, startPoint y: 257, endPoint x: 389, endPoint y: 257, distance: 89.1
click at [389, 257] on p "Heimo on erikoistunut tarjoamaan videotuotantoa B2B-yritysten liiketoiminnan ta…" at bounding box center [361, 281] width 378 height 109
drag, startPoint x: 292, startPoint y: 367, endPoint x: 0, endPoint y: 396, distance: 293.6
click at [215, 378] on p "Tuosta alta löydät näihin tarpeisiin valmiiksi rakennetut ja hinnoitellut video…" at bounding box center [361, 364] width 378 height 36
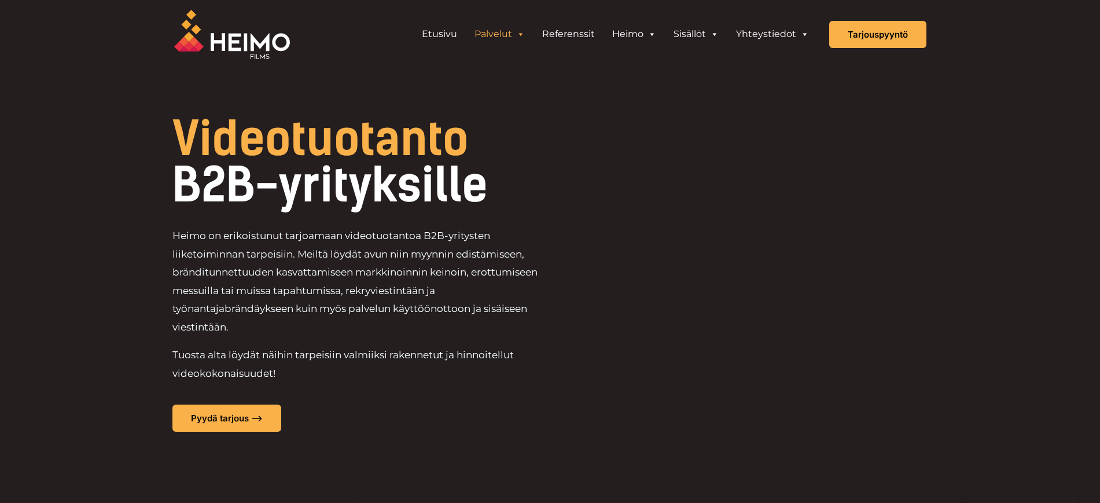
click at [308, 351] on p "Tuosta alta löydät näihin tarpeisiin valmiiksi rakennetut ja hinnoitellut video…" at bounding box center [361, 364] width 378 height 36
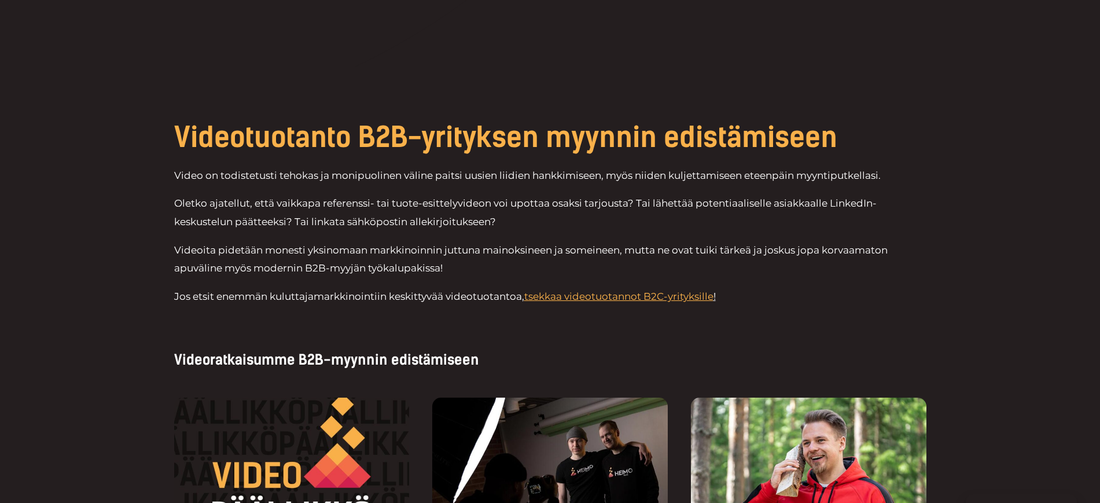
scroll to position [434, 0]
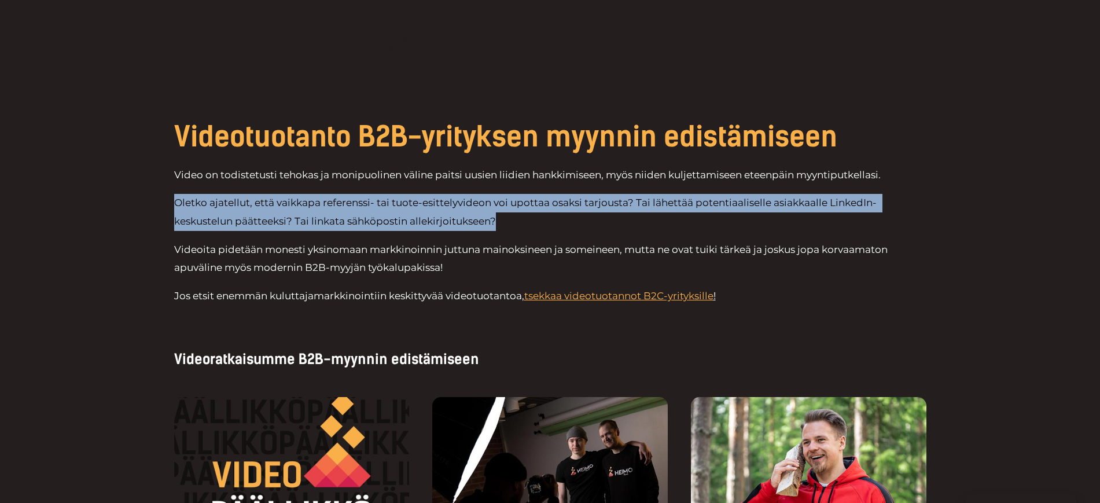
drag, startPoint x: 507, startPoint y: 222, endPoint x: 171, endPoint y: 207, distance: 337.0
click at [171, 207] on div "Videotuotanto B2B-yrityksen myynnin edistämiseen Video on todistetusti tehokas …" at bounding box center [550, 218] width 1100 height 302
click at [315, 223] on p "Oletko ajatellut, että vaikkapa referenssi- tai tuote-esittelyvideon voi upotta…" at bounding box center [550, 212] width 752 height 36
drag, startPoint x: 513, startPoint y: 228, endPoint x: 98, endPoint y: 209, distance: 415.2
click at [98, 209] on div "Videotuotanto B2B-yrityksen myynnin edistämiseen Video on todistetusti tehokas …" at bounding box center [550, 218] width 1100 height 302
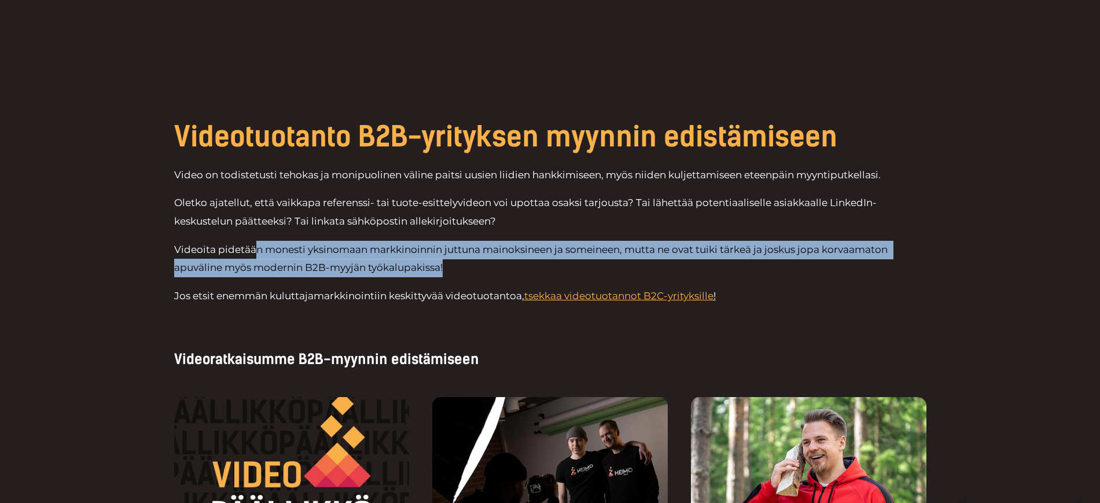
drag, startPoint x: 481, startPoint y: 270, endPoint x: 255, endPoint y: 239, distance: 228.3
click at [255, 239] on div "Video on todistetusti tehokas ja monipuolinen väline paitsi uusien liidien hank…" at bounding box center [550, 235] width 752 height 139
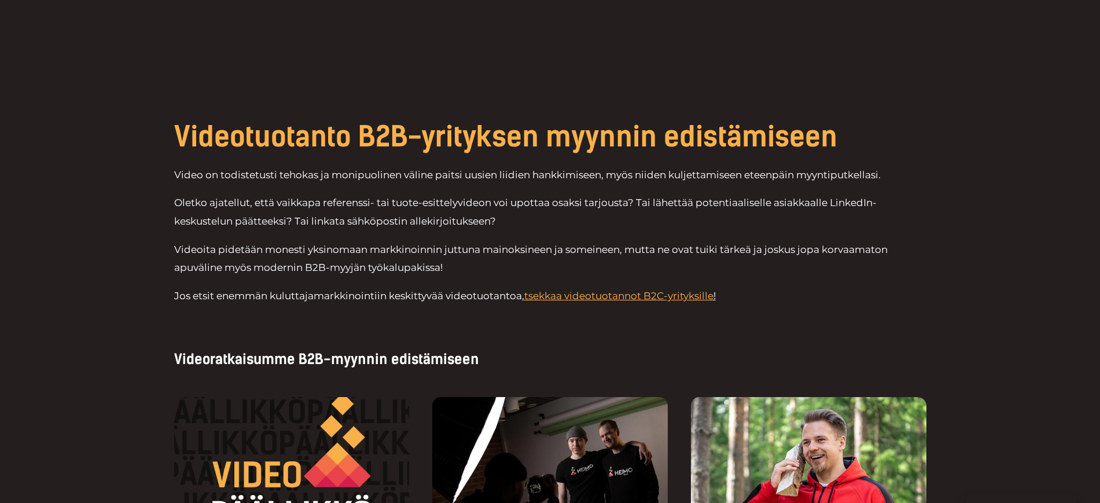
click at [821, 338] on div "Video on todistetusti tehokas ja monipuolinen väline paitsi uusien liidien hank…" at bounding box center [550, 253] width 752 height 174
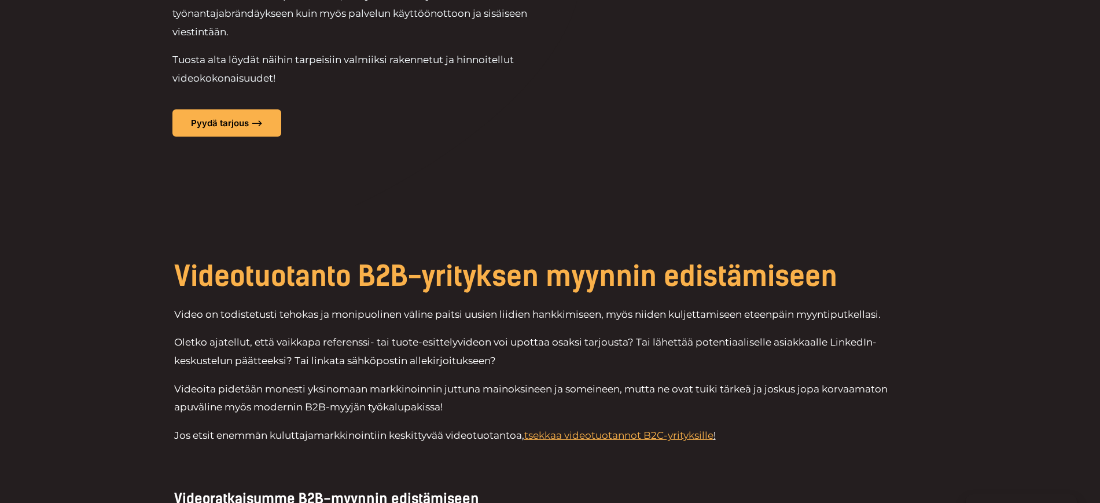
scroll to position [0, 0]
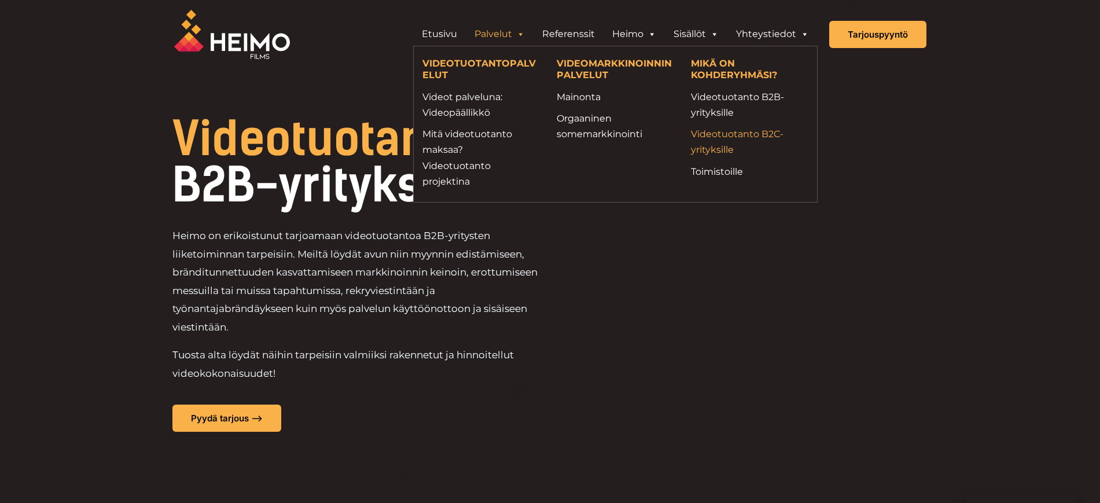
click at [719, 136] on link "Videotuotanto B2C-yrityksille" at bounding box center [749, 141] width 117 height 31
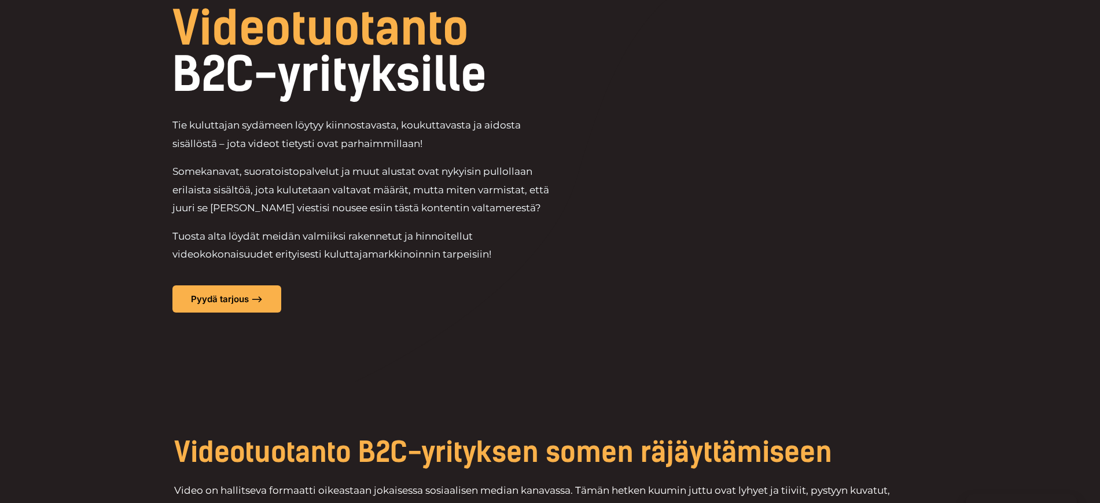
scroll to position [110, 0]
click at [396, 198] on p "Somekanavat, suoratoistopalvelut ja muut alustat ovat nykyisin pullollaan erila…" at bounding box center [361, 190] width 378 height 55
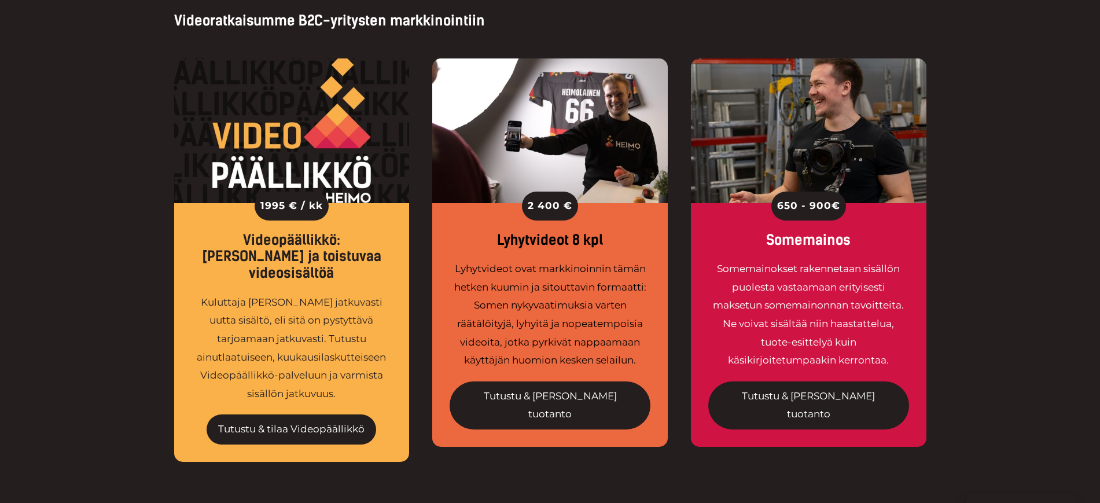
scroll to position [754, 0]
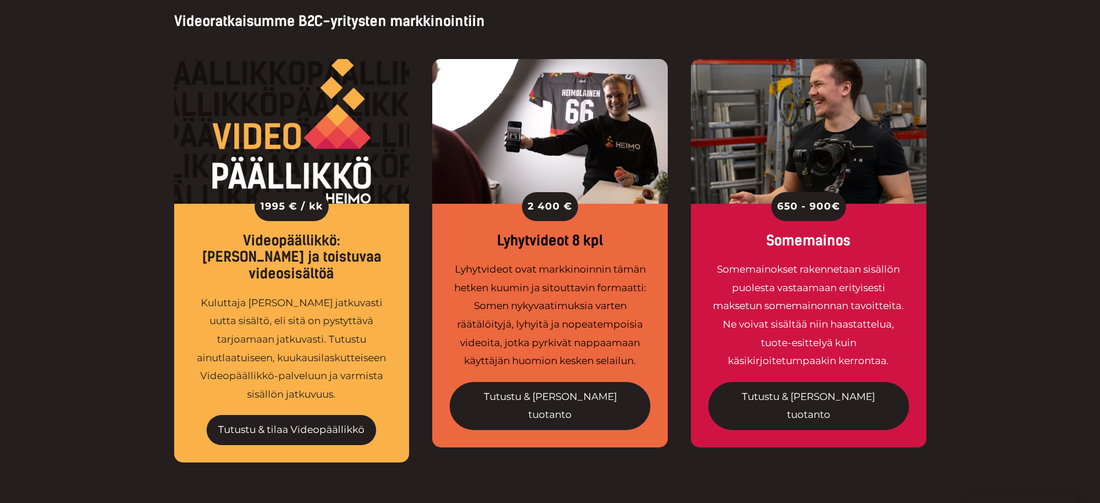
click at [120, 132] on div "1995 € / kk Videopäällikkö: Säännöllistä ja toistuvaa videosisältöä Kuluttaja j…" at bounding box center [550, 263] width 1100 height 467
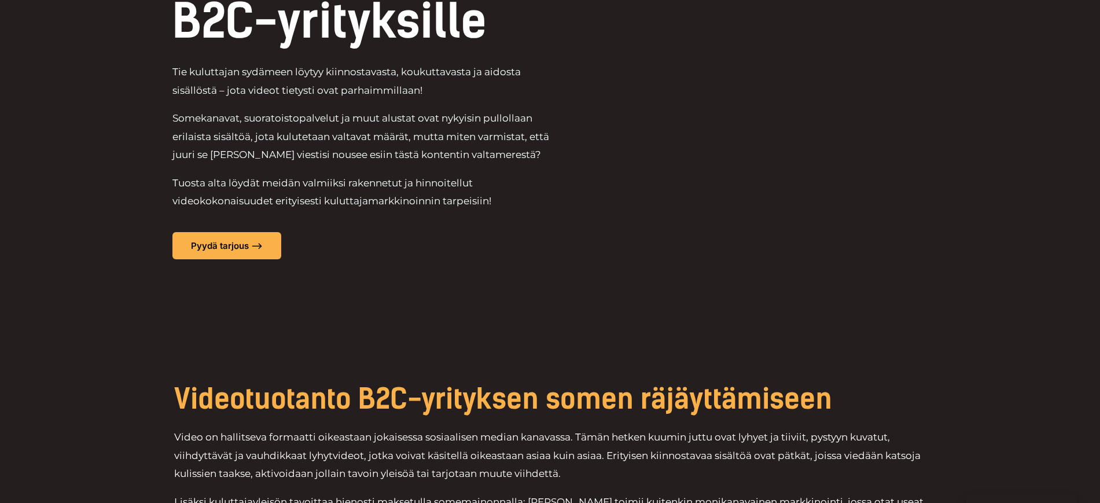
scroll to position [0, 0]
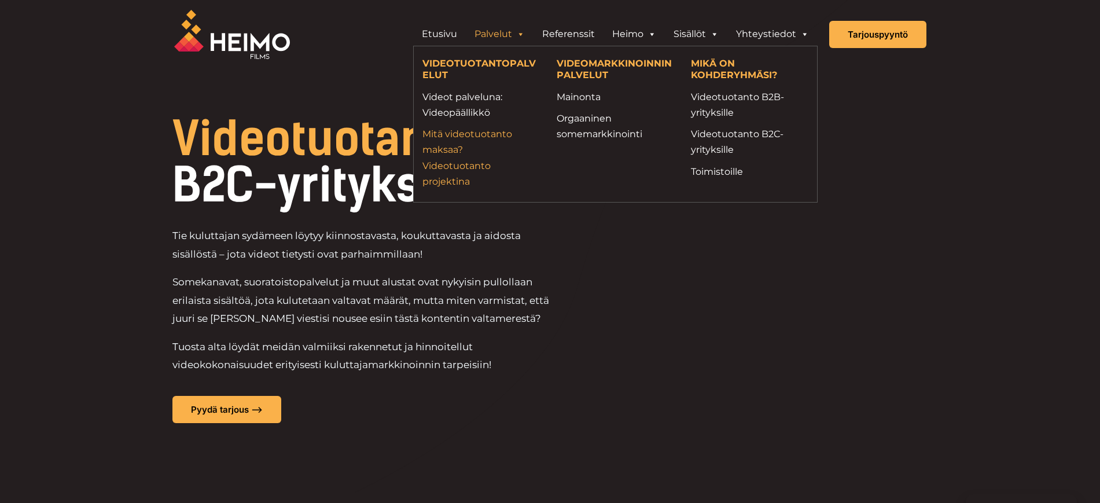
click at [463, 180] on link "Mitä videotuotanto maksaa? Videotuotanto projektina" at bounding box center [480, 157] width 117 height 63
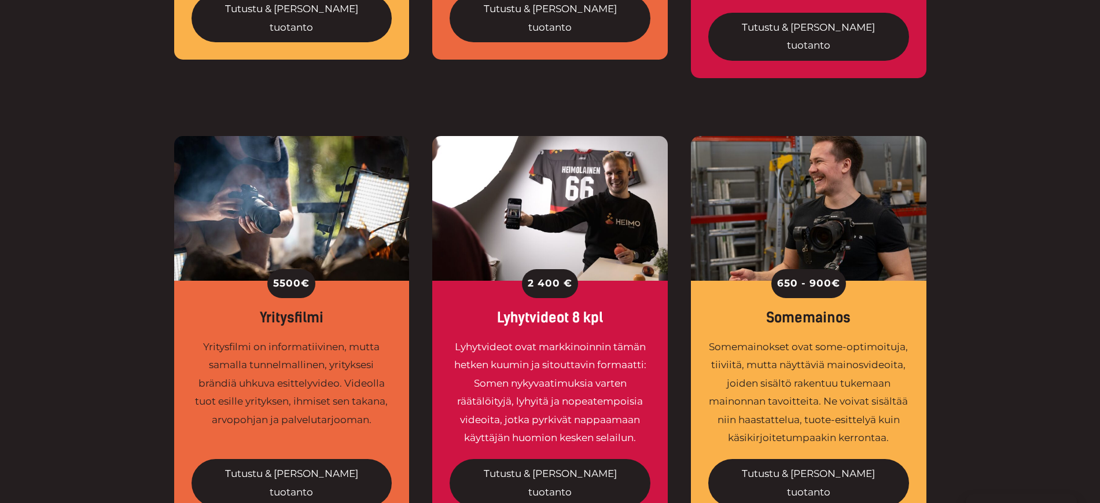
scroll to position [808, 0]
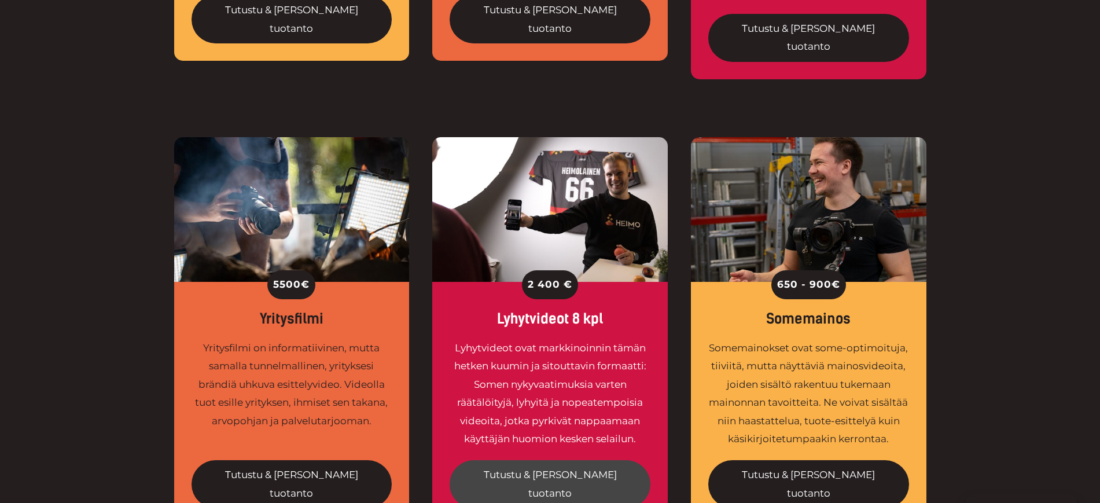
click at [584, 460] on link "Tutustu & [PERSON_NAME] tuotanto" at bounding box center [549, 484] width 201 height 48
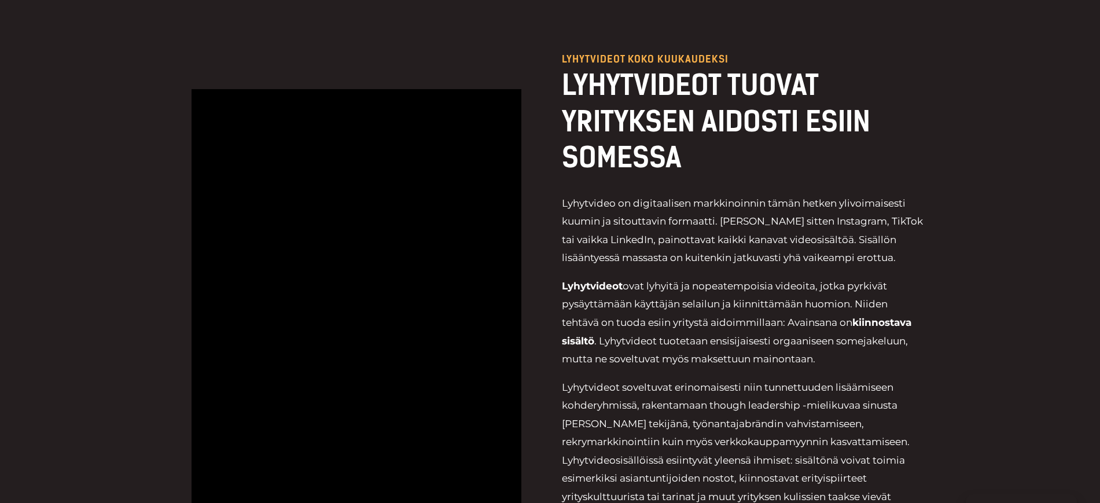
scroll to position [471, 0]
click at [156, 208] on div "Magic Cloud – Lyhytvideo LYHYTVIDEOT KOKO KUUKAUDEKSI LYHYTVIDEOT TUOVAT YRITYK…" at bounding box center [550, 393] width 1100 height 797
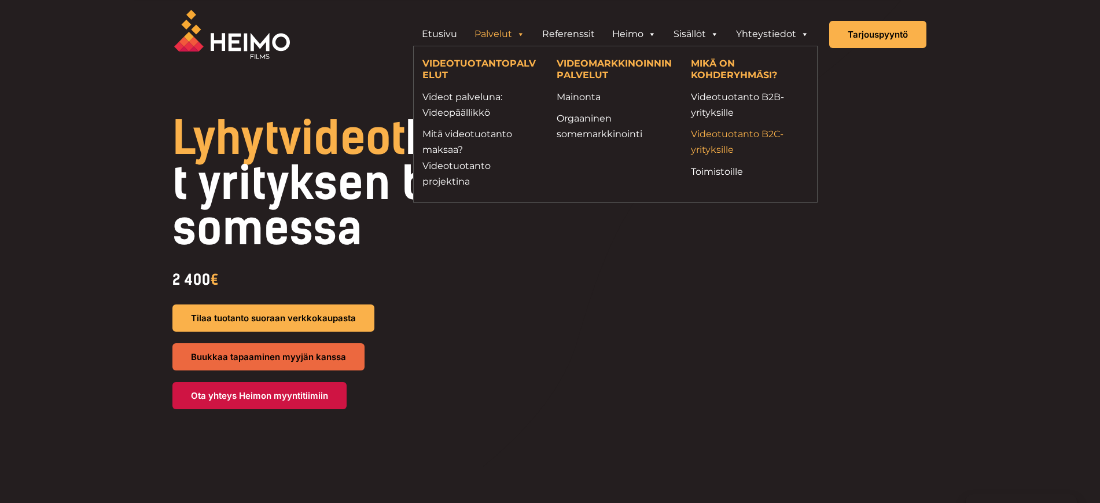
click at [720, 141] on link "Videotuotanto B2C-yrityksille" at bounding box center [749, 141] width 117 height 31
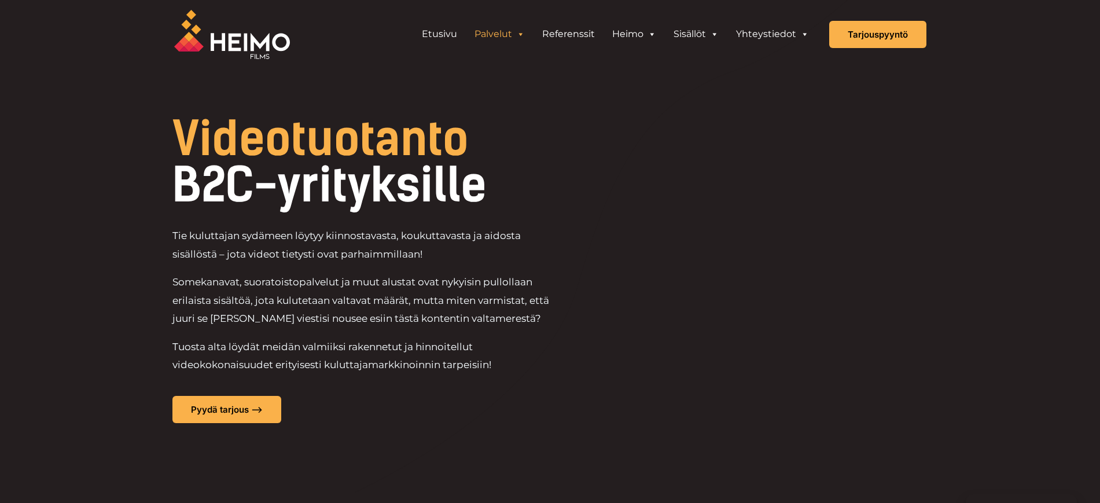
scroll to position [2, 0]
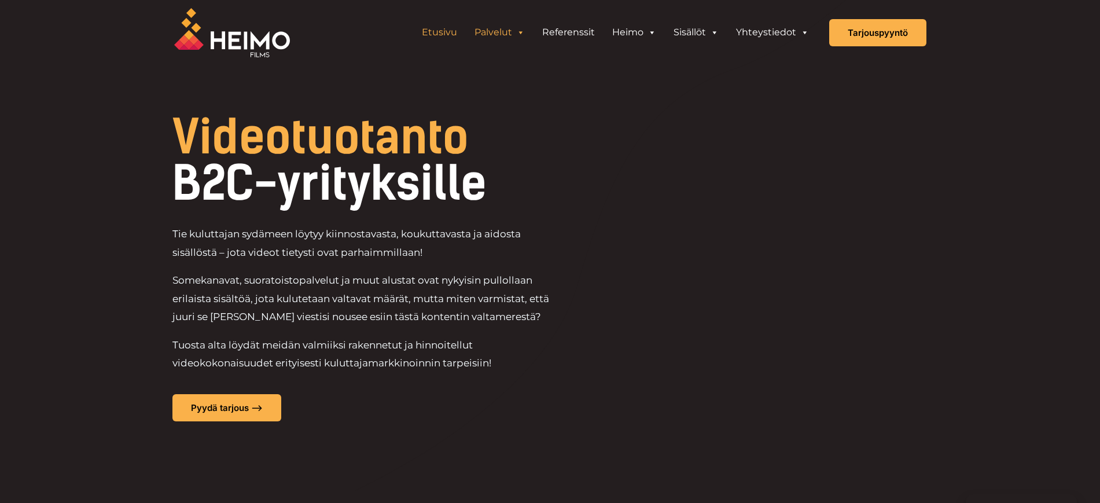
click at [439, 34] on link "Etusivu" at bounding box center [439, 32] width 53 height 23
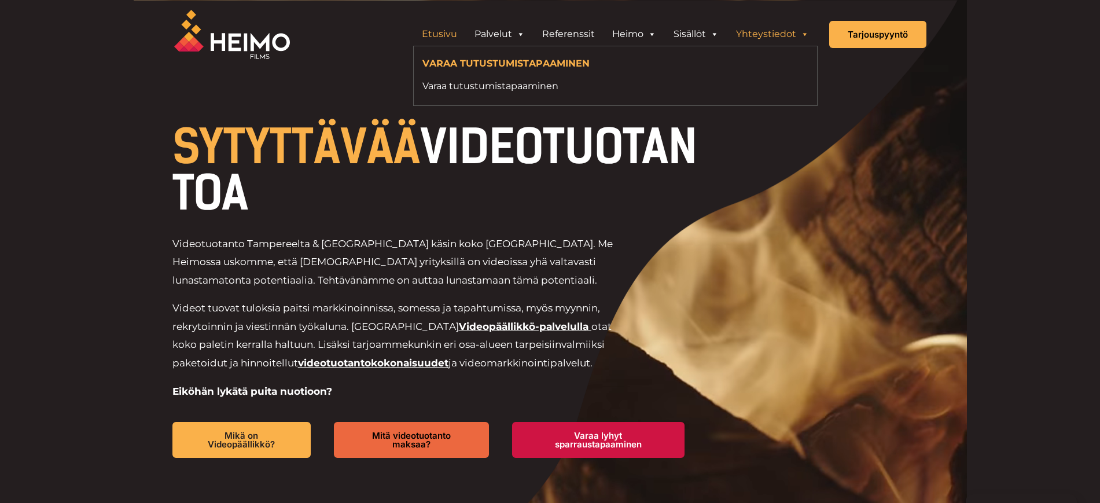
click at [785, 29] on link "Yhteystiedot" at bounding box center [772, 34] width 90 height 23
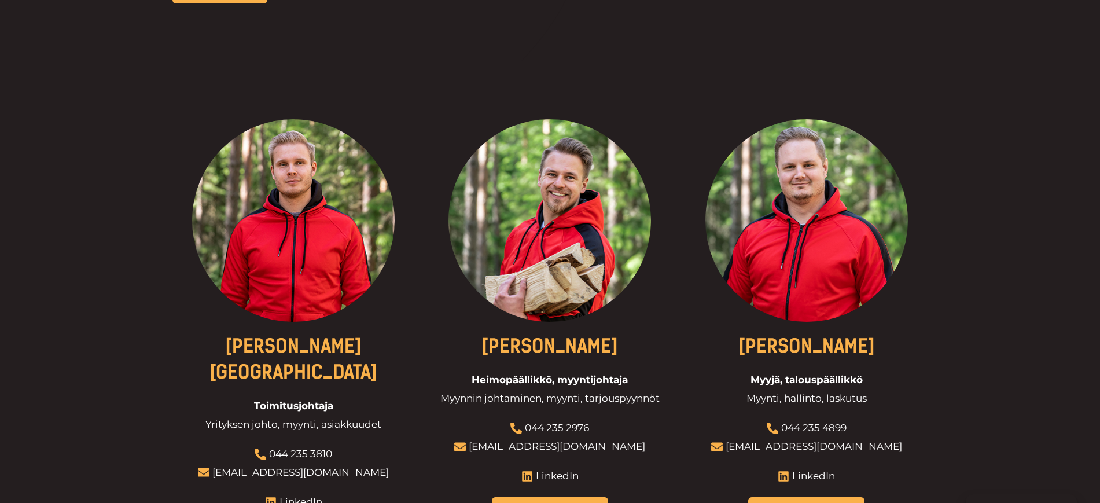
scroll to position [396, 0]
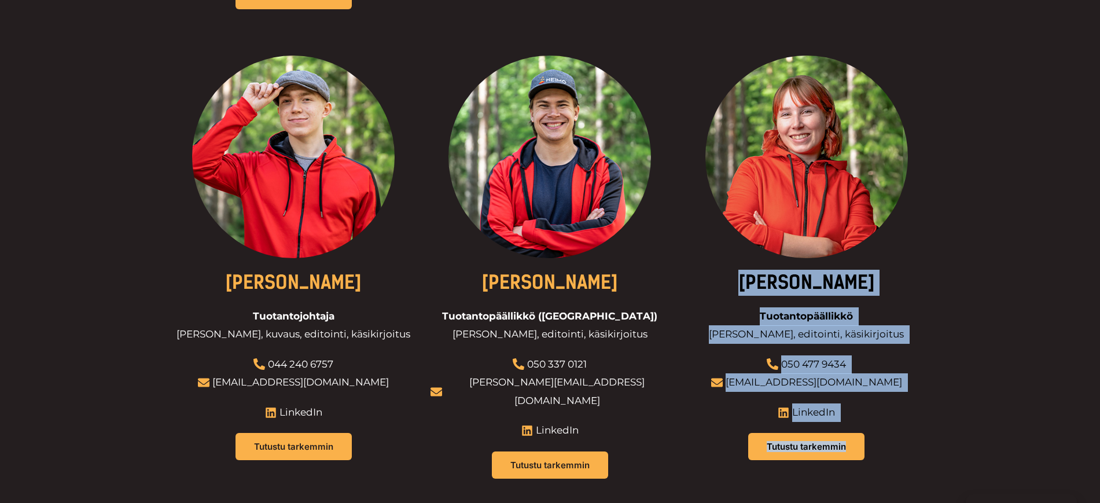
drag, startPoint x: 1007, startPoint y: 362, endPoint x: 1108, endPoint y: 132, distance: 251.7
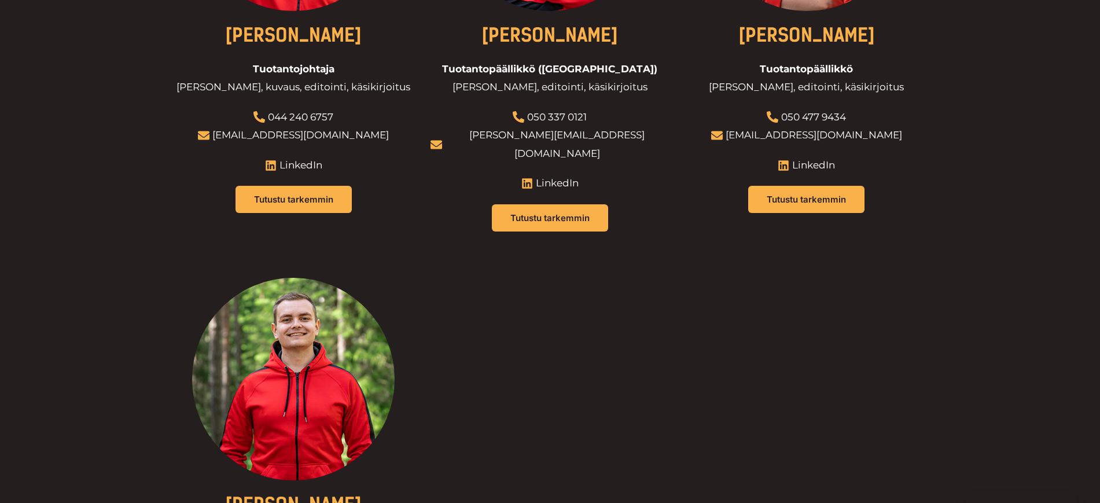
click at [893, 351] on div "[PERSON_NAME][GEOGRAPHIC_DATA] Toimitusjohtaja Yrityksen johto, myynti, asiakku…" at bounding box center [550, 30] width 752 height 1398
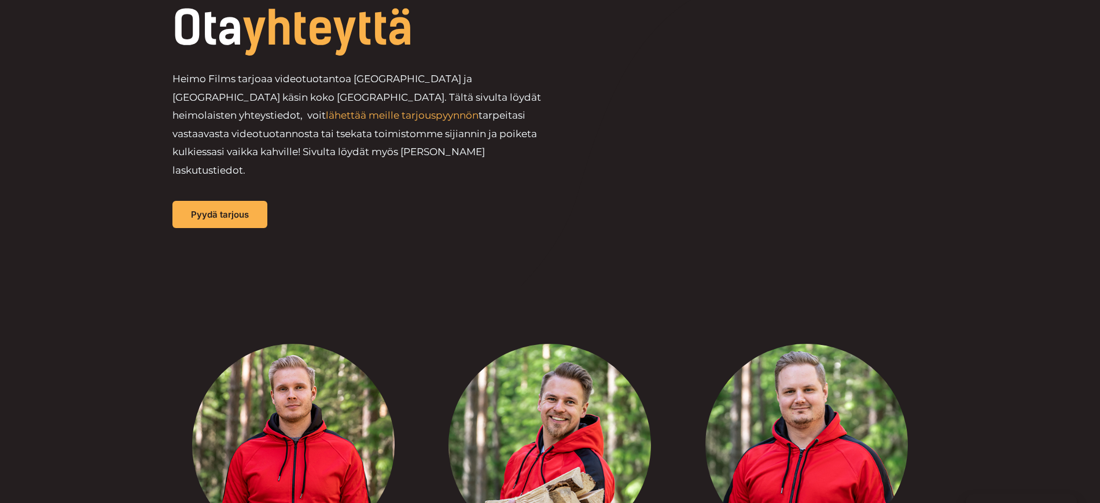
scroll to position [0, 0]
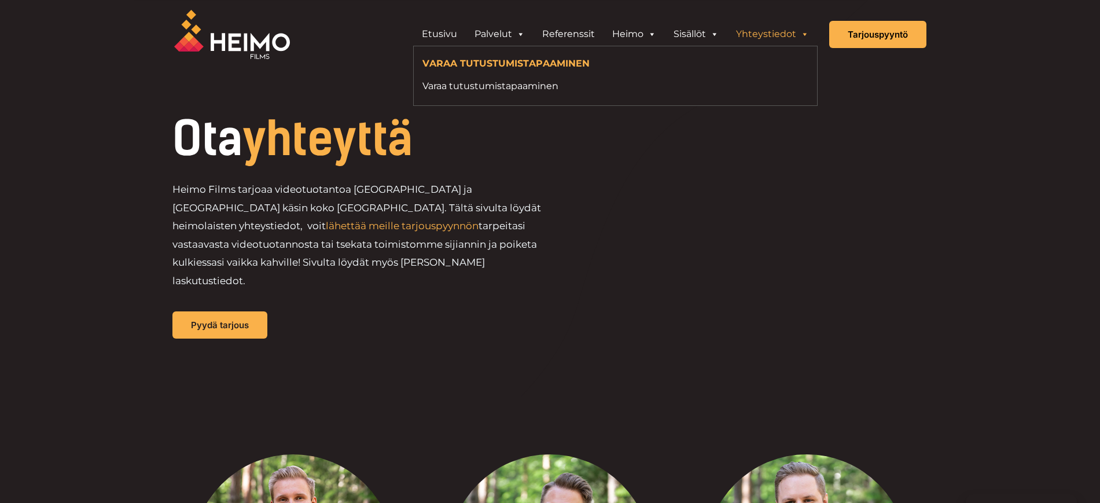
click at [801, 35] on span "Header Widget 1" at bounding box center [803, 34] width 9 height 23
click at [792, 27] on link "Yhteystiedot" at bounding box center [772, 34] width 90 height 23
click at [776, 37] on link "Yhteystiedot" at bounding box center [772, 34] width 90 height 23
